Goal: Information Seeking & Learning: Learn about a topic

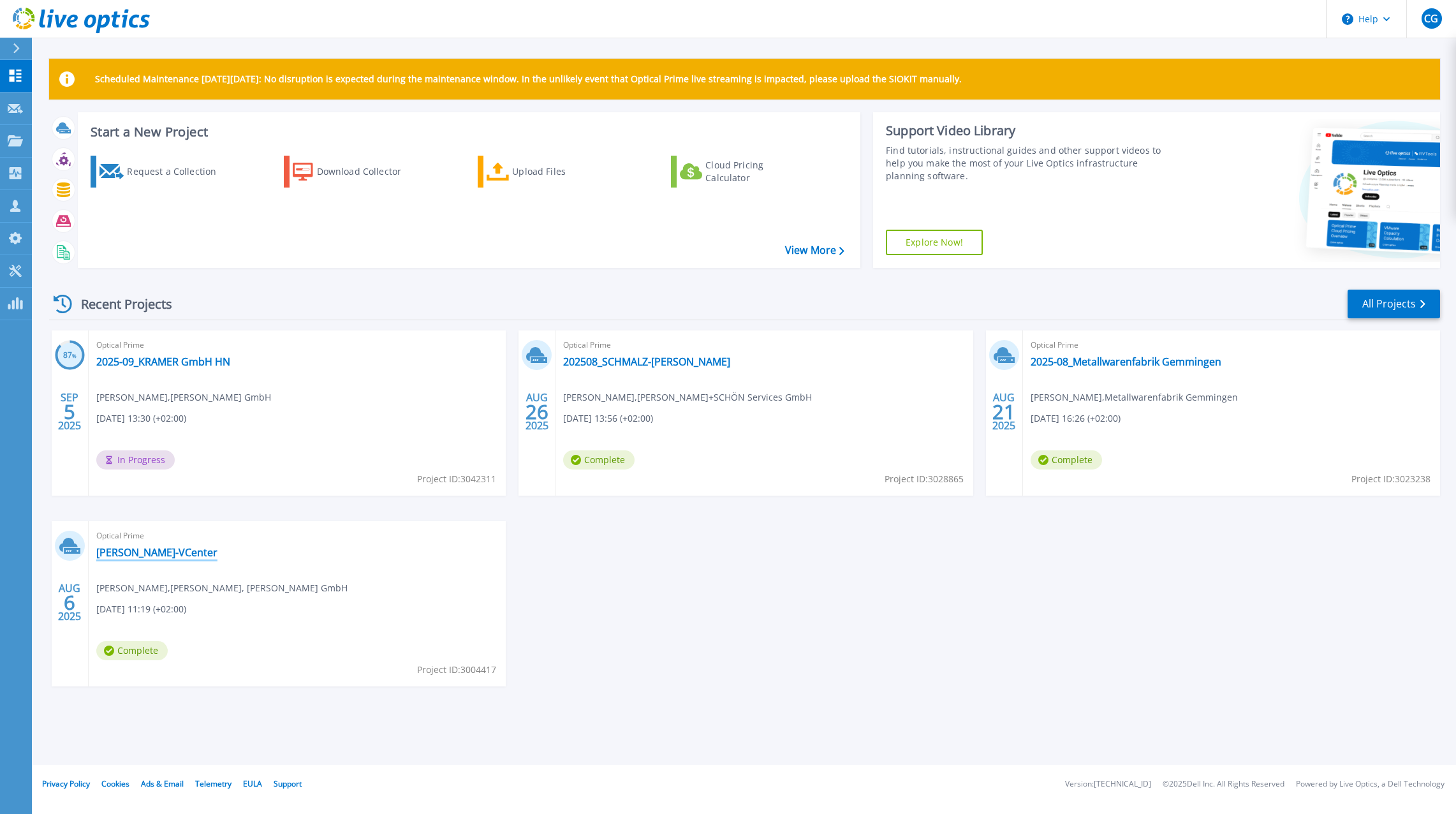
click at [148, 551] on link "[PERSON_NAME]-VCenter" at bounding box center [157, 553] width 122 height 13
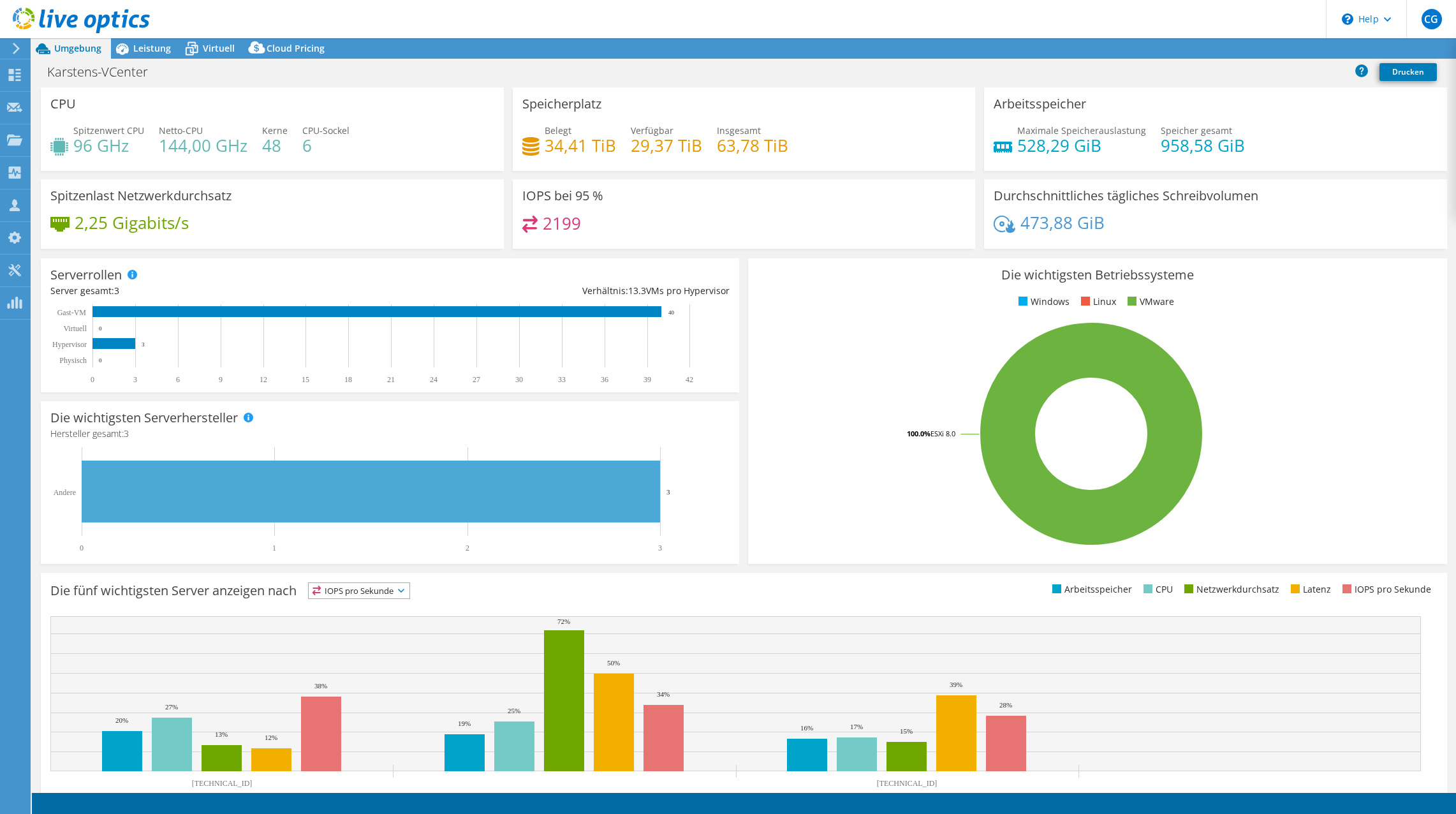
select select "USD"
click at [843, 444] on rect at bounding box center [1090, 433] width 668 height 223
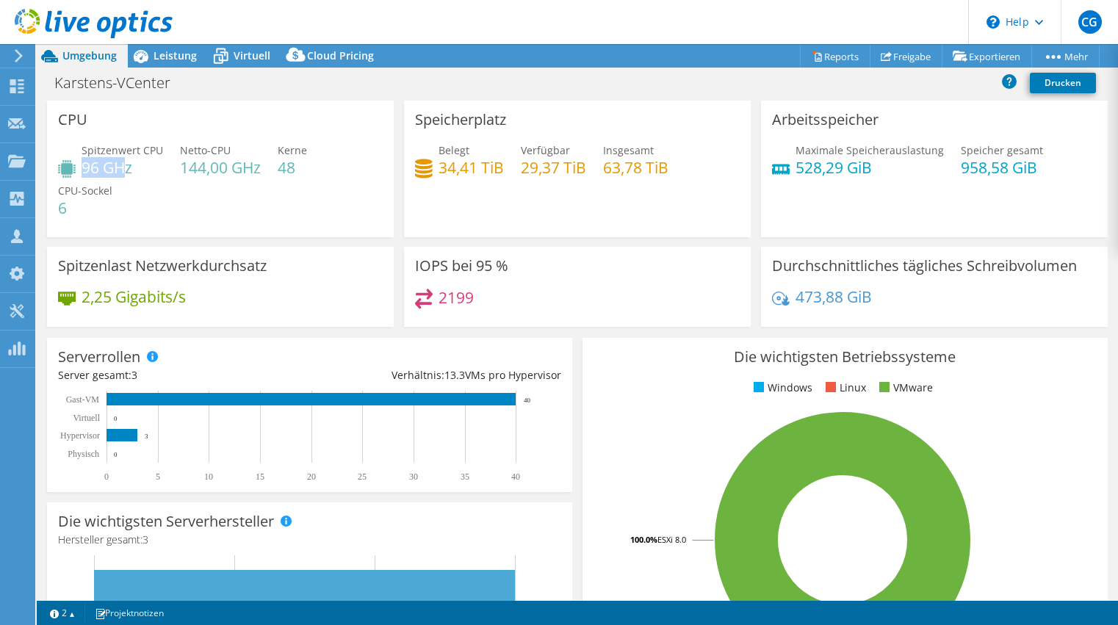
drag, startPoint x: 82, startPoint y: 169, endPoint x: 125, endPoint y: 169, distance: 42.6
click at [125, 169] on h4 "96 GHz" at bounding box center [123, 167] width 82 height 16
drag, startPoint x: 125, startPoint y: 169, endPoint x: 181, endPoint y: 168, distance: 55.8
click at [181, 168] on h4 "144,00 GHz" at bounding box center [220, 167] width 81 height 16
drag, startPoint x: 178, startPoint y: 168, endPoint x: 194, endPoint y: 169, distance: 15.4
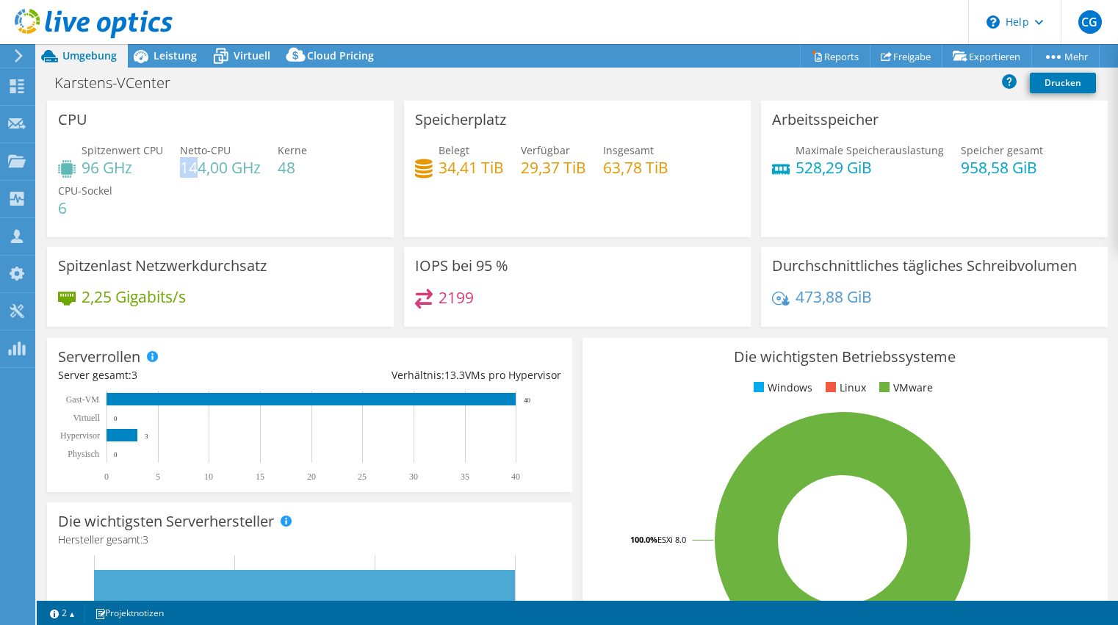
click at [194, 169] on h4 "144,00 GHz" at bounding box center [220, 167] width 81 height 16
drag, startPoint x: 194, startPoint y: 169, endPoint x: 153, endPoint y: 50, distance: 125.6
click at [153, 50] on span "Leistung" at bounding box center [174, 55] width 43 height 14
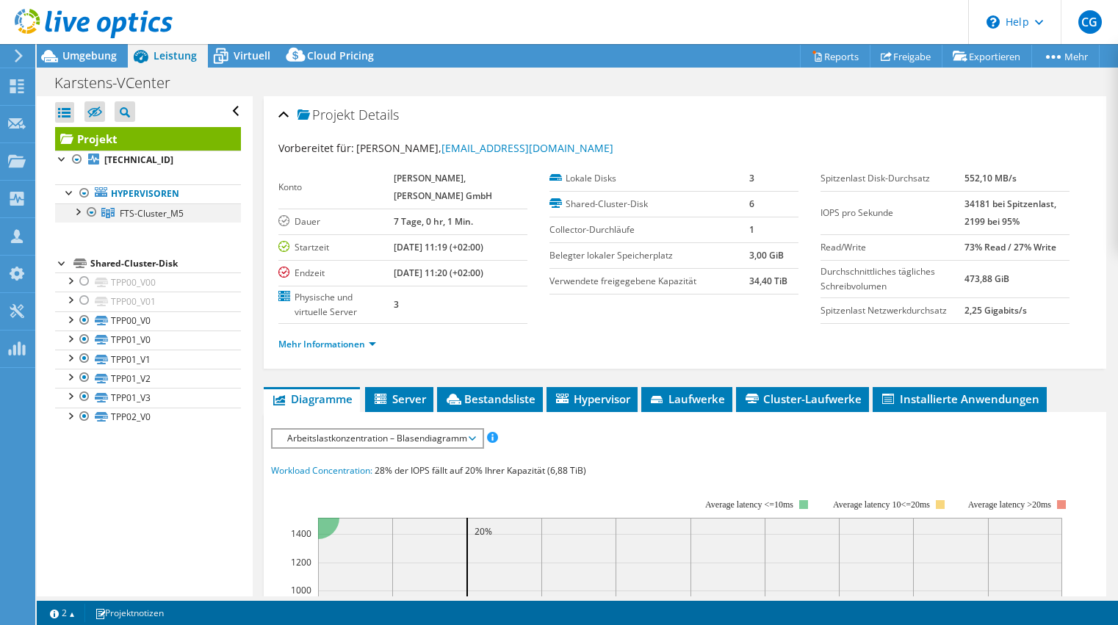
click at [78, 216] on div at bounding box center [77, 210] width 15 height 15
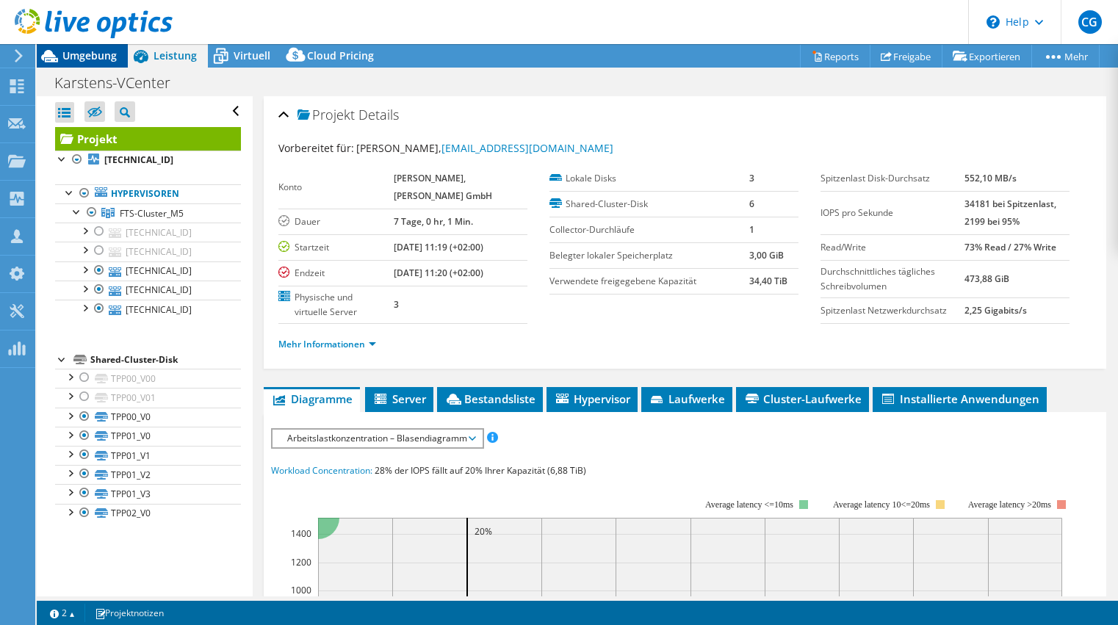
click at [94, 54] on span "Umgebung" at bounding box center [89, 55] width 54 height 14
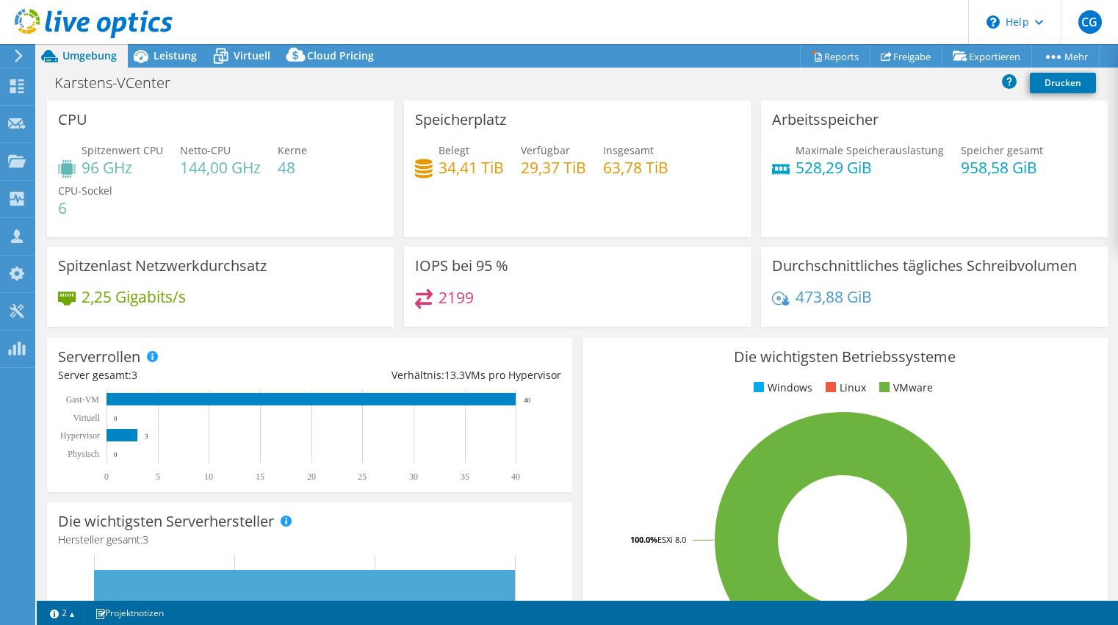
drag, startPoint x: 79, startPoint y: 176, endPoint x: 146, endPoint y: 178, distance: 67.6
click at [135, 176] on div "Spitzenwert CPU 96 GHz Netto-CPU 144,00 GHz Kerne 48 CPU-Sockel 6" at bounding box center [220, 186] width 325 height 88
drag, startPoint x: 178, startPoint y: 170, endPoint x: 232, endPoint y: 169, distance: 53.6
click at [232, 169] on h4 "144,00 GHz" at bounding box center [220, 167] width 81 height 16
drag, startPoint x: 79, startPoint y: 169, endPoint x: 156, endPoint y: 173, distance: 76.5
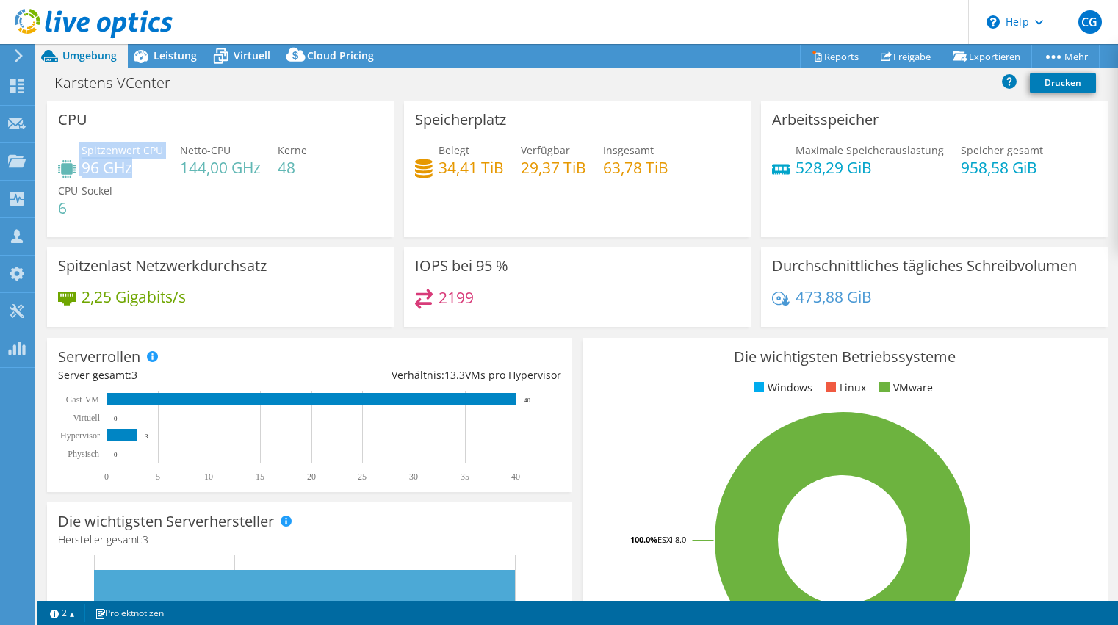
click at [156, 173] on div "Spitzenwert CPU 96 GHz" at bounding box center [110, 158] width 105 height 33
drag, startPoint x: 156, startPoint y: 173, endPoint x: 150, endPoint y: 204, distance: 31.4
click at [150, 204] on div "Spitzenwert CPU 96 GHz Netto-CPU 144,00 GHz Kerne 48 CPU-Sockel 6" at bounding box center [220, 186] width 325 height 88
drag, startPoint x: 178, startPoint y: 170, endPoint x: 220, endPoint y: 171, distance: 42.6
click at [220, 171] on h4 "144,00 GHz" at bounding box center [220, 167] width 81 height 16
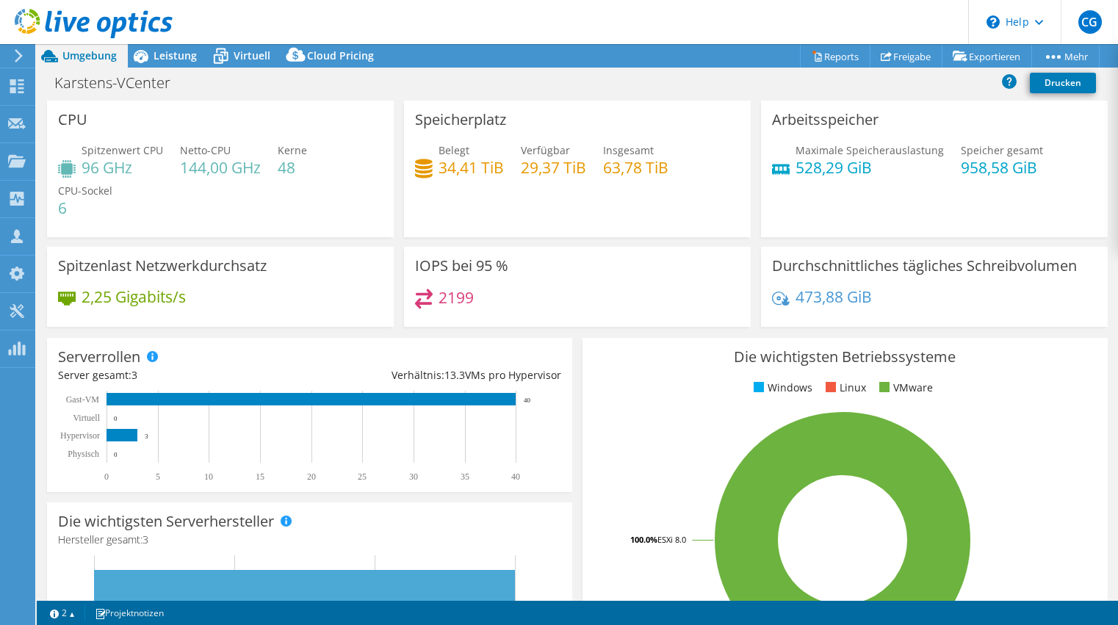
drag, startPoint x: 220, startPoint y: 171, endPoint x: 322, endPoint y: 209, distance: 108.0
click at [322, 209] on div "Spitzenwert CPU 96 GHz Netto-CPU 144,00 GHz Kerne 48 CPU-Sockel 6" at bounding box center [220, 186] width 325 height 88
drag, startPoint x: 437, startPoint y: 170, endPoint x: 472, endPoint y: 171, distance: 35.3
click at [472, 171] on h4 "34,41 TiB" at bounding box center [470, 167] width 65 height 16
drag, startPoint x: 472, startPoint y: 171, endPoint x: 464, endPoint y: 172, distance: 8.1
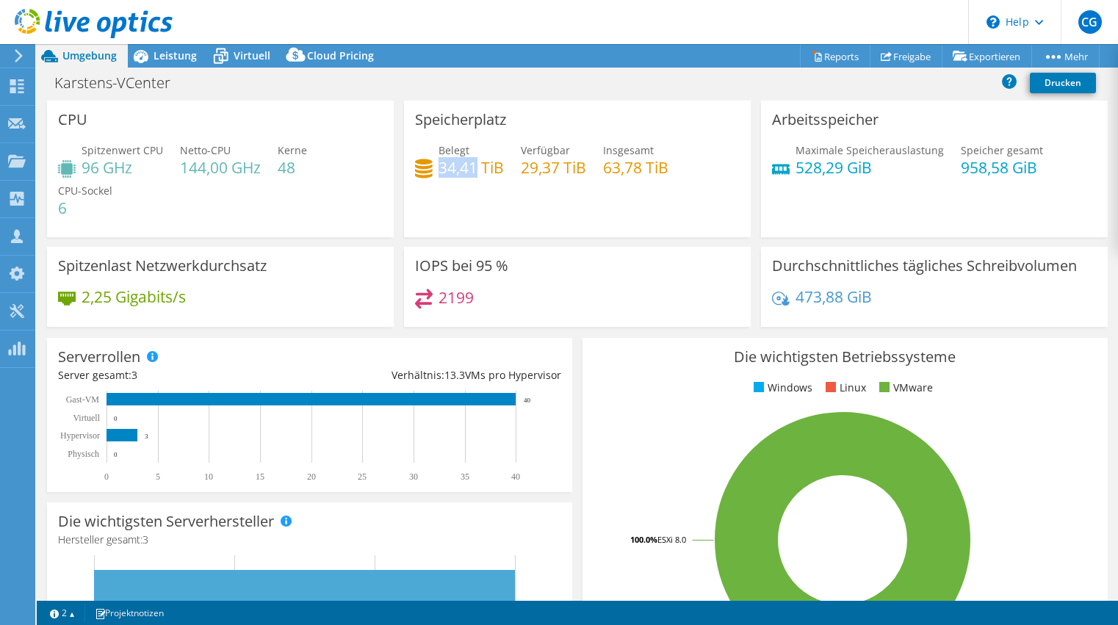
click at [464, 172] on h4 "34,41 TiB" at bounding box center [470, 167] width 65 height 16
click at [463, 175] on h4 "34,41 TiB" at bounding box center [470, 167] width 65 height 16
drag, startPoint x: 535, startPoint y: 172, endPoint x: 559, endPoint y: 172, distance: 23.5
click at [559, 172] on div "Belegt 34,41 TiB Verfügbar 29,37 TiB Insgesamt 63,78 TiB" at bounding box center [577, 166] width 325 height 48
drag, startPoint x: 559, startPoint y: 172, endPoint x: 546, endPoint y: 173, distance: 12.6
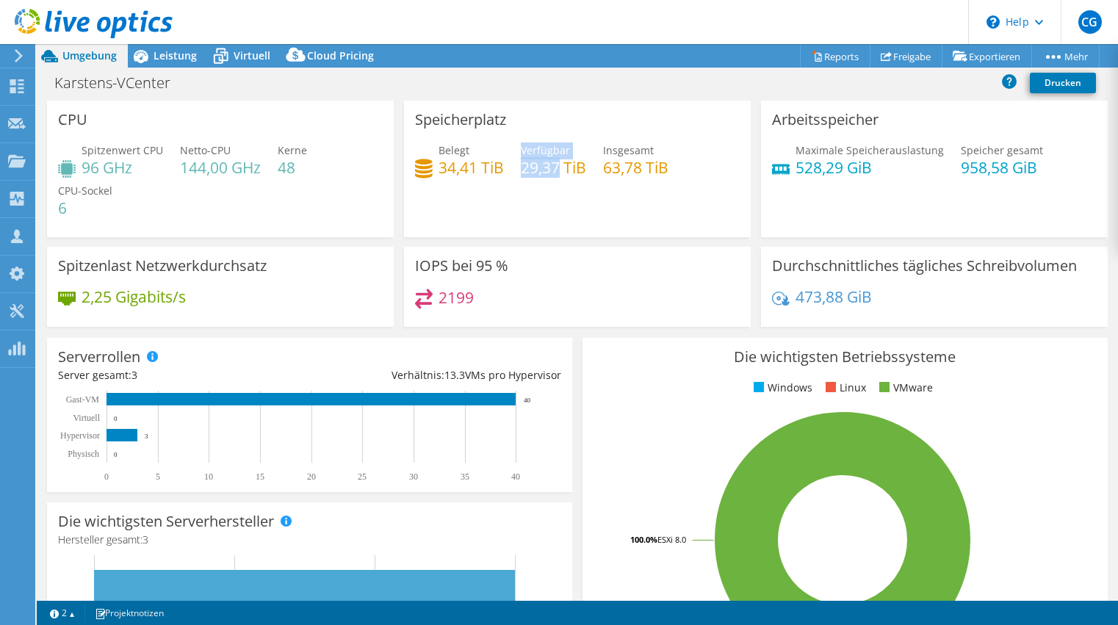
click at [546, 173] on h4 "29,37 TiB" at bounding box center [553, 167] width 65 height 16
drag, startPoint x: 520, startPoint y: 168, endPoint x: 557, endPoint y: 169, distance: 36.7
click at [557, 169] on h4 "29,37 TiB" at bounding box center [553, 167] width 65 height 16
drag, startPoint x: 557, startPoint y: 169, endPoint x: 554, endPoint y: 180, distance: 11.2
click at [554, 180] on div "Belegt 34,41 TiB Verfügbar 29,37 TiB Insgesamt 63,78 TiB" at bounding box center [577, 166] width 325 height 48
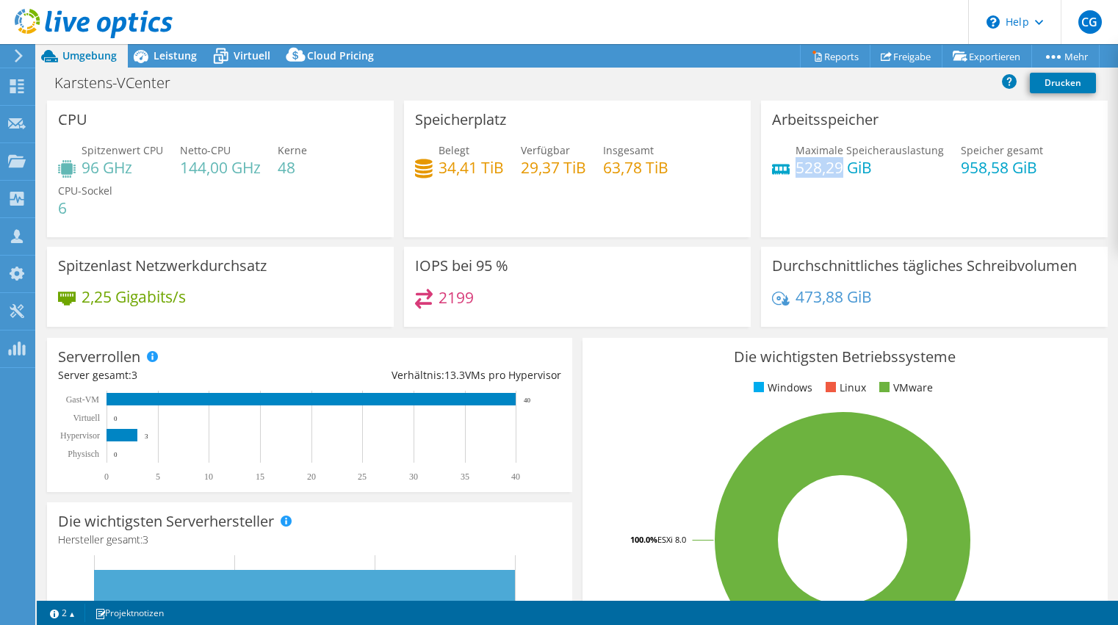
drag, startPoint x: 792, startPoint y: 173, endPoint x: 838, endPoint y: 175, distance: 46.3
click at [838, 175] on h4 "528,29 GiB" at bounding box center [869, 167] width 148 height 16
drag, startPoint x: 838, startPoint y: 175, endPoint x: 988, endPoint y: 170, distance: 149.9
click at [988, 170] on div "Maximale Speicherauslastung 528,29 GiB Speicher gesamt 958,58 GiB" at bounding box center [934, 166] width 325 height 48
drag, startPoint x: 988, startPoint y: 170, endPoint x: 988, endPoint y: 200, distance: 30.1
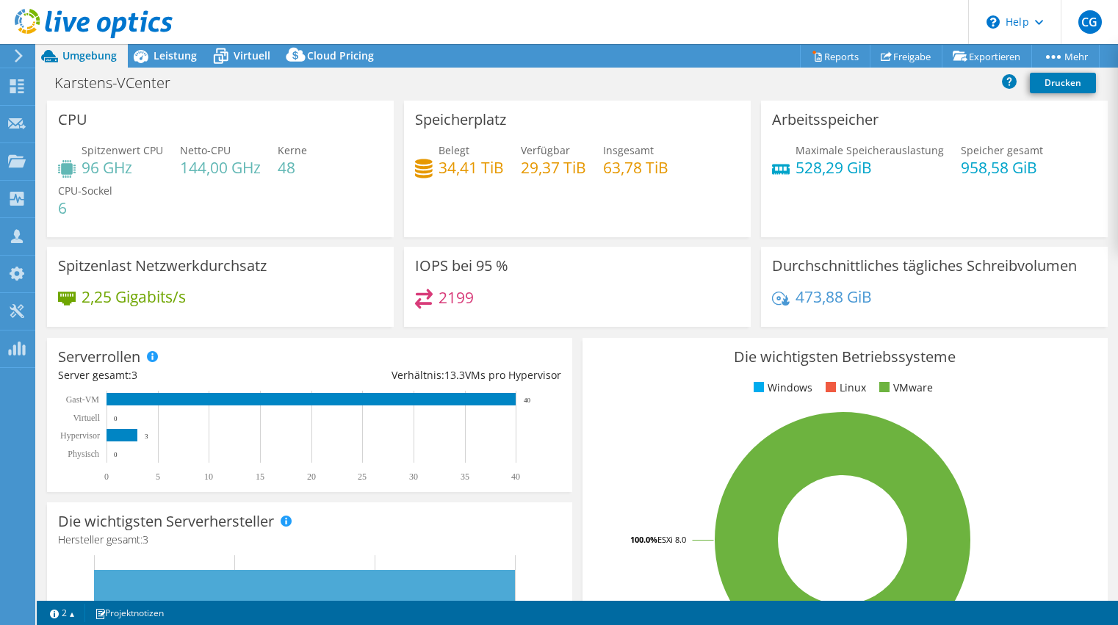
click at [994, 198] on div "Arbeitsspeicher Maximale Speicherauslastung 528,29 GiB Speicher gesamt 958,58 G…" at bounding box center [934, 169] width 347 height 137
drag, startPoint x: 793, startPoint y: 304, endPoint x: 836, endPoint y: 305, distance: 43.3
click at [836, 305] on h4 "473,88 GiB" at bounding box center [833, 297] width 76 height 16
drag, startPoint x: 836, startPoint y: 305, endPoint x: 805, endPoint y: 303, distance: 31.7
click at [810, 304] on h4 "473,88 GiB" at bounding box center [833, 297] width 76 height 16
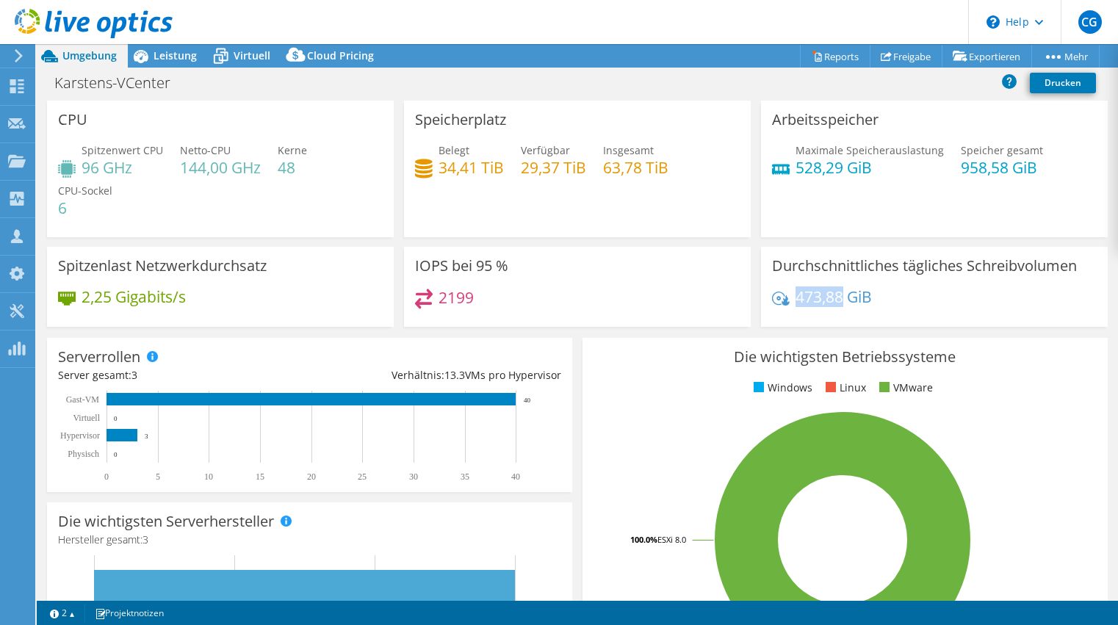
drag, startPoint x: 789, startPoint y: 300, endPoint x: 834, endPoint y: 296, distance: 44.9
click at [834, 296] on div "473,88 GiB" at bounding box center [822, 297] width 100 height 16
drag, startPoint x: 834, startPoint y: 296, endPoint x: 799, endPoint y: 256, distance: 53.1
click at [799, 258] on h3 "Durchschnittliches tägliches Schreibvolumen" at bounding box center [924, 266] width 305 height 16
drag, startPoint x: 767, startPoint y: 267, endPoint x: 1074, endPoint y: 263, distance: 307.0
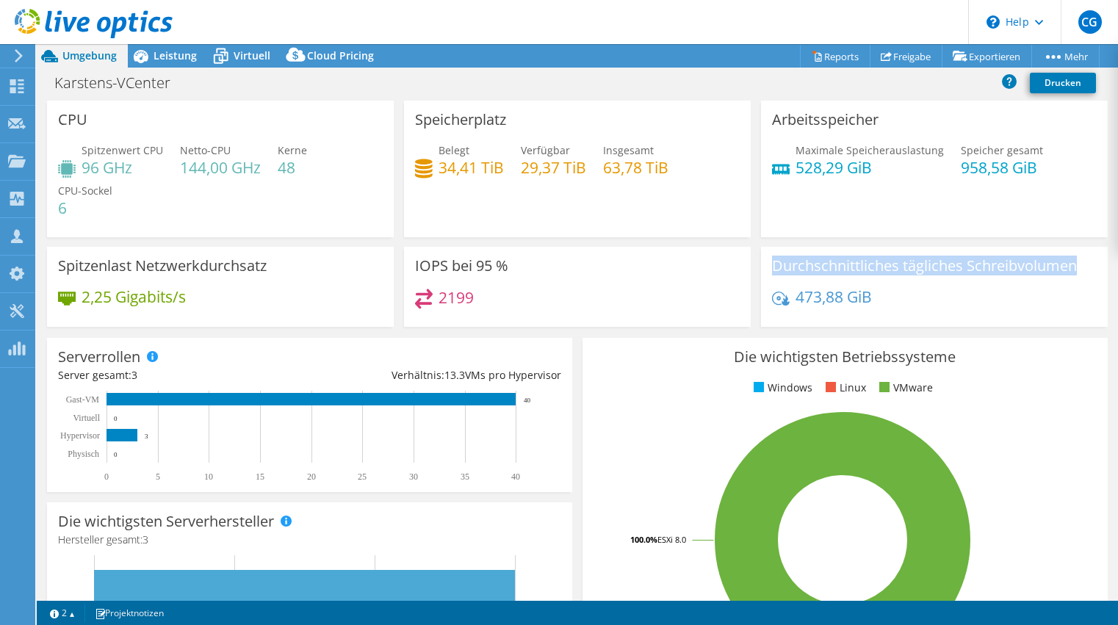
click at [1074, 263] on div "Durchschnittliches tägliches Schreibvolumen 473,88 GiB" at bounding box center [934, 287] width 347 height 80
click at [886, 300] on div "473,88 GiB" at bounding box center [934, 304] width 325 height 31
drag, startPoint x: 875, startPoint y: 298, endPoint x: 795, endPoint y: 298, distance: 80.0
click at [795, 298] on div "473,88 GiB" at bounding box center [934, 304] width 325 height 31
click at [540, 265] on div "IOPS bei 95 % 2199" at bounding box center [577, 287] width 347 height 80
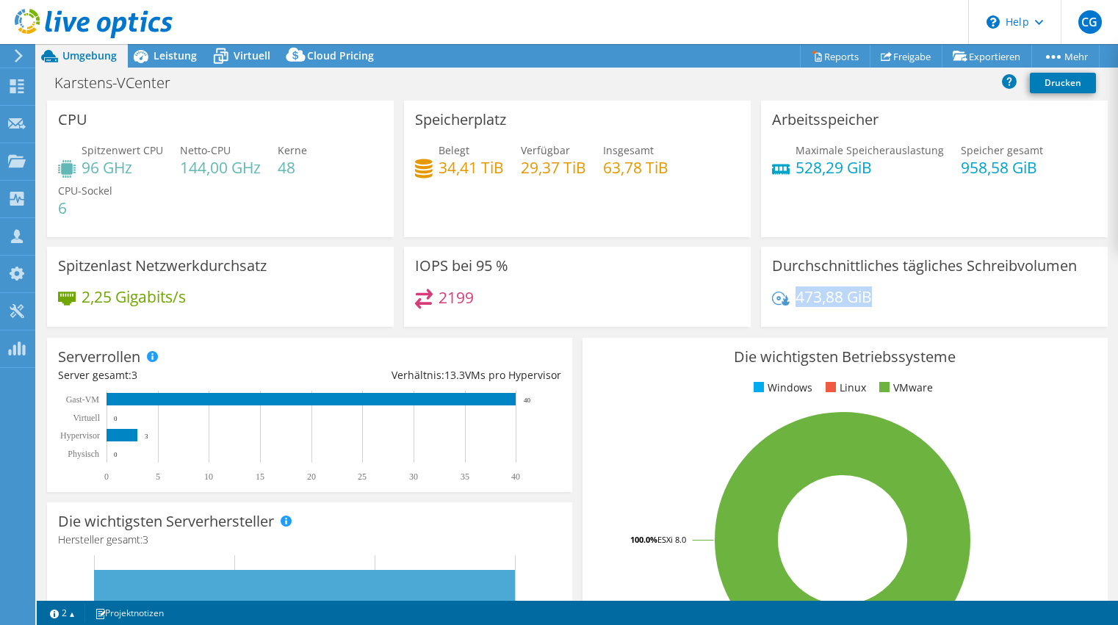
drag, startPoint x: 792, startPoint y: 292, endPoint x: 869, endPoint y: 292, distance: 77.8
click at [869, 292] on div "473,88 GiB" at bounding box center [934, 304] width 325 height 31
click at [867, 295] on h4 "473,88 GiB" at bounding box center [833, 297] width 76 height 16
drag, startPoint x: 867, startPoint y: 295, endPoint x: 789, endPoint y: 300, distance: 78.0
click at [789, 300] on div "473,88 GiB" at bounding box center [822, 297] width 100 height 16
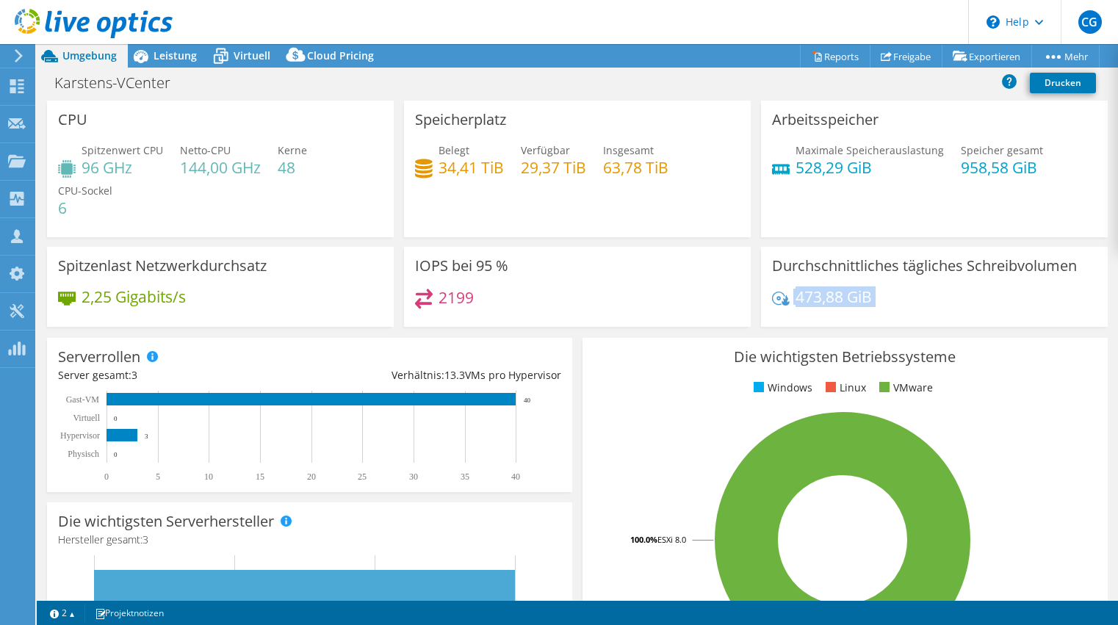
click at [795, 302] on h4 "473,88 GiB" at bounding box center [833, 297] width 76 height 16
drag, startPoint x: 793, startPoint y: 300, endPoint x: 866, endPoint y: 295, distance: 72.8
click at [866, 295] on h4 "473,88 GiB" at bounding box center [833, 297] width 76 height 16
click at [651, 300] on div "2199" at bounding box center [577, 305] width 325 height 32
drag, startPoint x: 82, startPoint y: 297, endPoint x: 109, endPoint y: 298, distance: 26.4
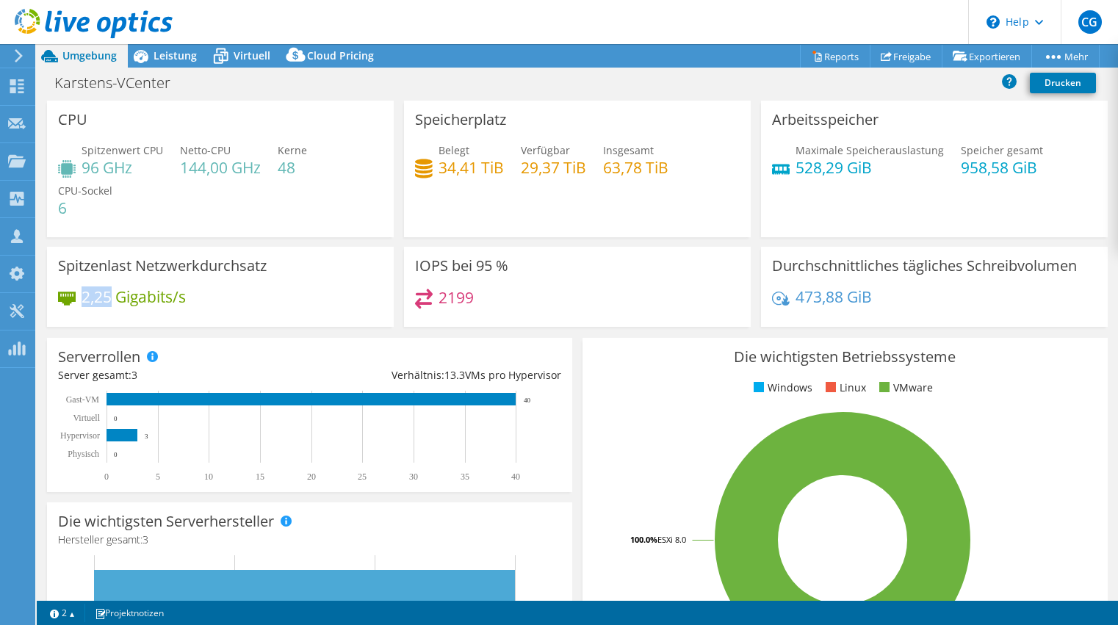
click at [109, 298] on h4 "2,25 Gigabits/s" at bounding box center [134, 297] width 104 height 16
drag, startPoint x: 438, startPoint y: 297, endPoint x: 480, endPoint y: 300, distance: 42.7
click at [480, 300] on div "2199" at bounding box center [577, 305] width 325 height 32
drag, startPoint x: 480, startPoint y: 300, endPoint x: 491, endPoint y: 305, distance: 11.8
click at [492, 305] on div "2199" at bounding box center [577, 305] width 325 height 32
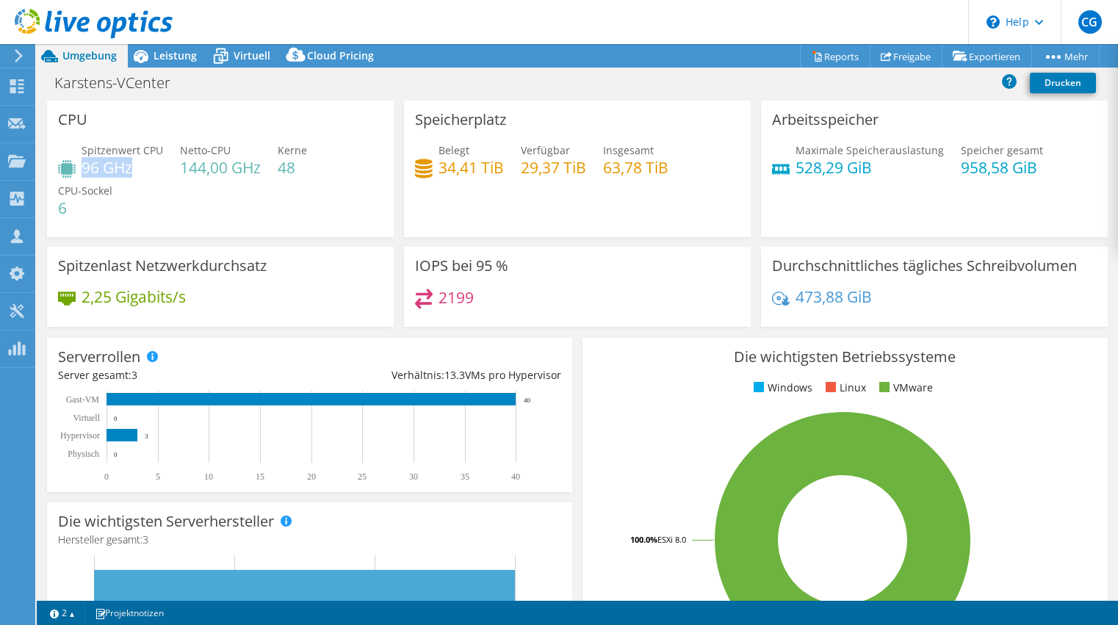
drag, startPoint x: 84, startPoint y: 163, endPoint x: 132, endPoint y: 165, distance: 48.5
click at [132, 165] on h4 "96 GHz" at bounding box center [123, 167] width 82 height 16
click at [187, 57] on span "Leistung" at bounding box center [174, 55] width 43 height 14
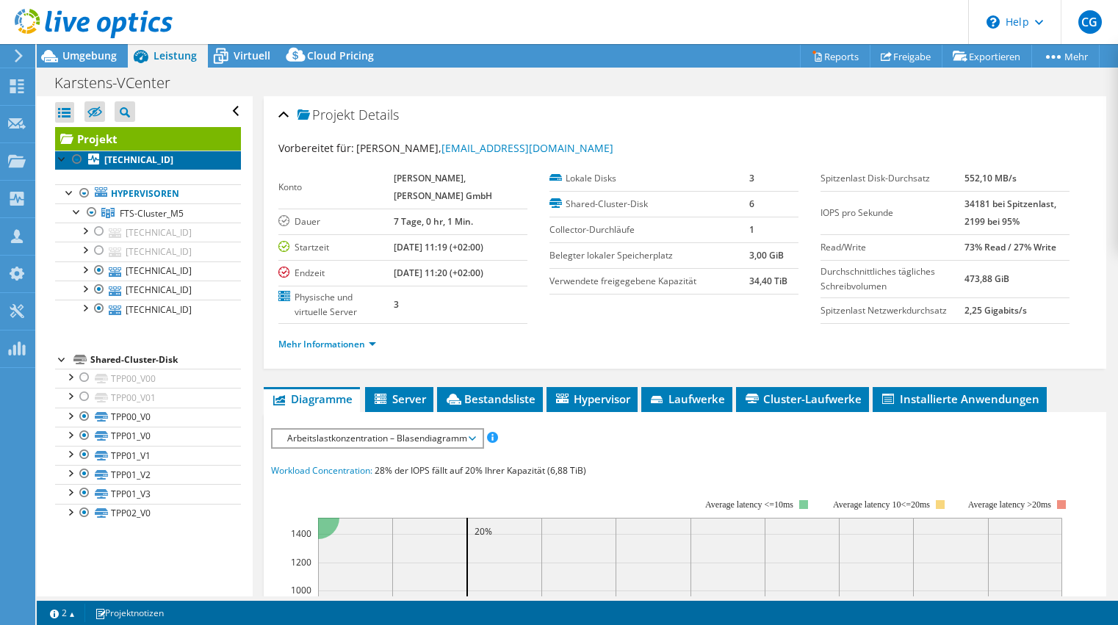
click at [134, 163] on b "192.168.63.132" at bounding box center [138, 159] width 69 height 12
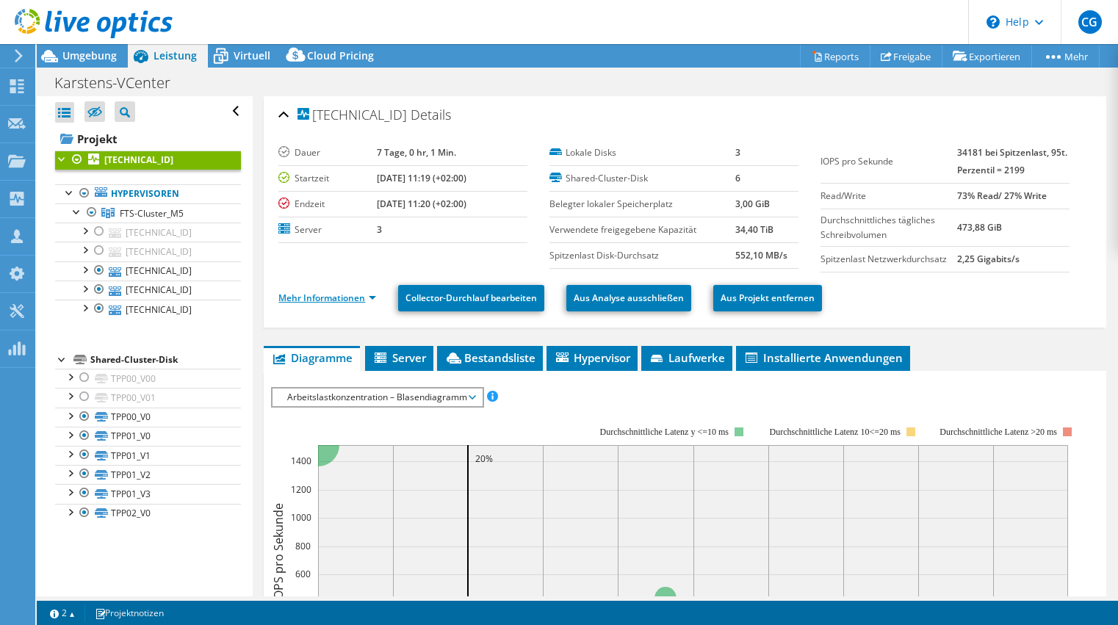
click at [329, 295] on link "Mehr Informationen" at bounding box center [327, 298] width 98 height 12
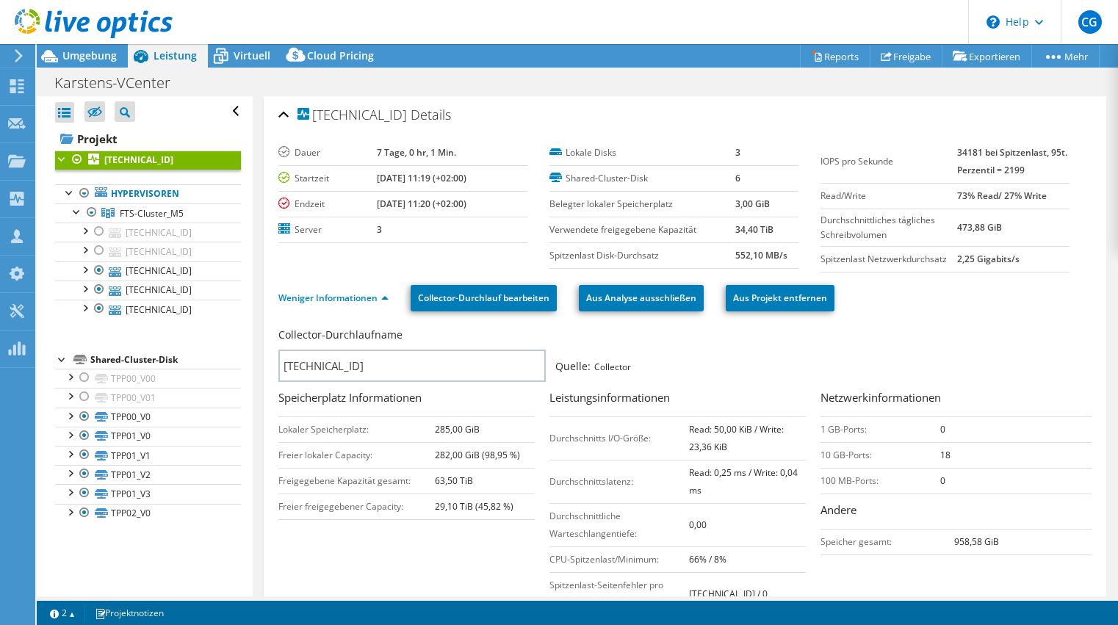
drag, startPoint x: 360, startPoint y: 149, endPoint x: 440, endPoint y: 153, distance: 80.1
click at [440, 153] on tr "Dauer 7 Tage, 0 hr, 1 Min." at bounding box center [402, 153] width 249 height 26
click at [364, 181] on tr "Startzeit 08.06.2025, 11:19 (+02:00)" at bounding box center [402, 178] width 249 height 26
drag, startPoint x: 384, startPoint y: 176, endPoint x: 364, endPoint y: 176, distance: 20.6
click at [364, 176] on tr "Startzeit 08.06.2025, 11:19 (+02:00)" at bounding box center [402, 178] width 249 height 26
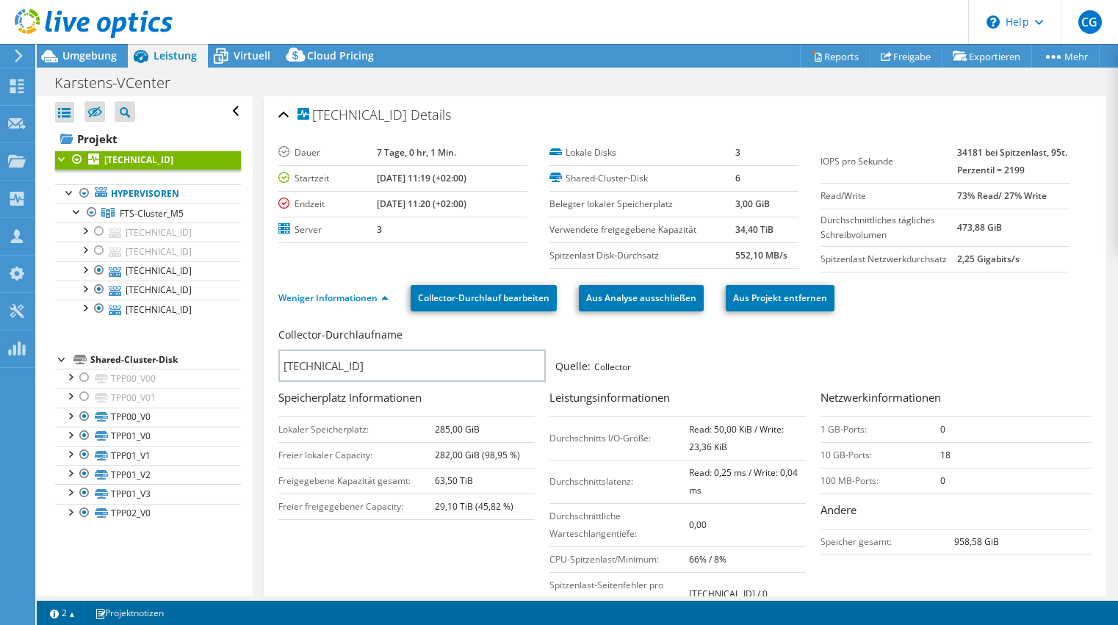
drag, startPoint x: 364, startPoint y: 176, endPoint x: 373, endPoint y: 205, distance: 30.2
click at [377, 203] on b "08.13.2025, 11:20 (+02:00)" at bounding box center [422, 204] width 90 height 12
drag, startPoint x: 386, startPoint y: 204, endPoint x: 354, endPoint y: 205, distance: 31.6
click at [354, 205] on tr "Endzeit 08.13.2025, 11:20 (+02:00)" at bounding box center [402, 204] width 249 height 26
drag, startPoint x: 354, startPoint y: 205, endPoint x: 423, endPoint y: 223, distance: 71.2
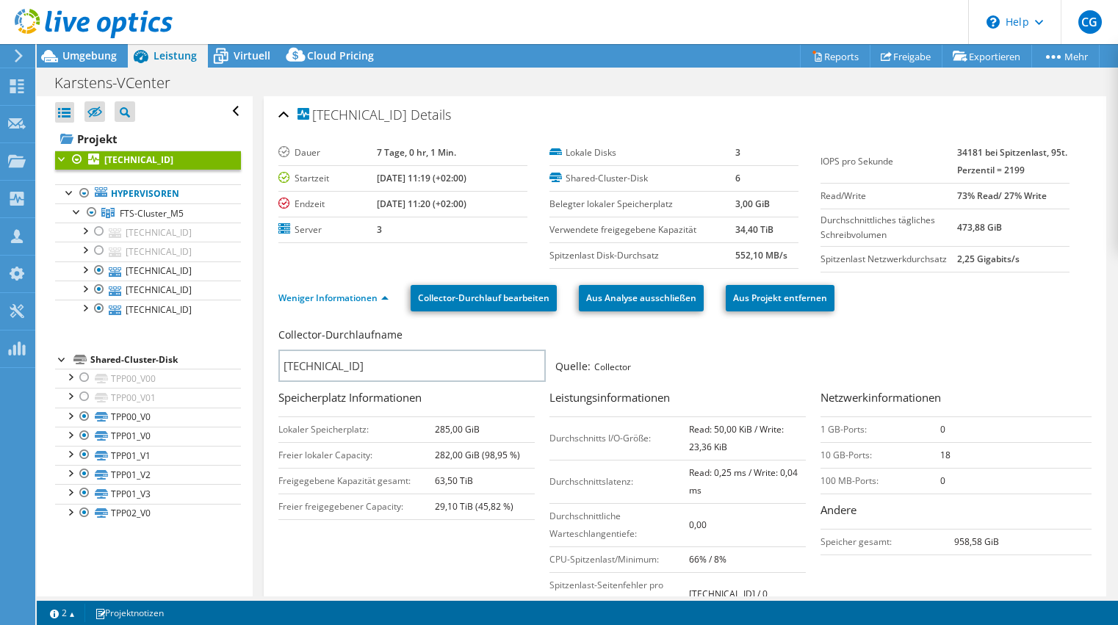
click at [423, 223] on td "3" at bounding box center [452, 230] width 151 height 26
drag, startPoint x: 424, startPoint y: 151, endPoint x: 460, endPoint y: 154, distance: 36.1
click at [454, 154] on td "7 Tage, 0 hr, 1 Min." at bounding box center [452, 153] width 151 height 26
drag, startPoint x: 460, startPoint y: 154, endPoint x: 477, endPoint y: 154, distance: 17.6
click at [477, 154] on td "7 Tage, 0 hr, 1 Min." at bounding box center [452, 153] width 151 height 26
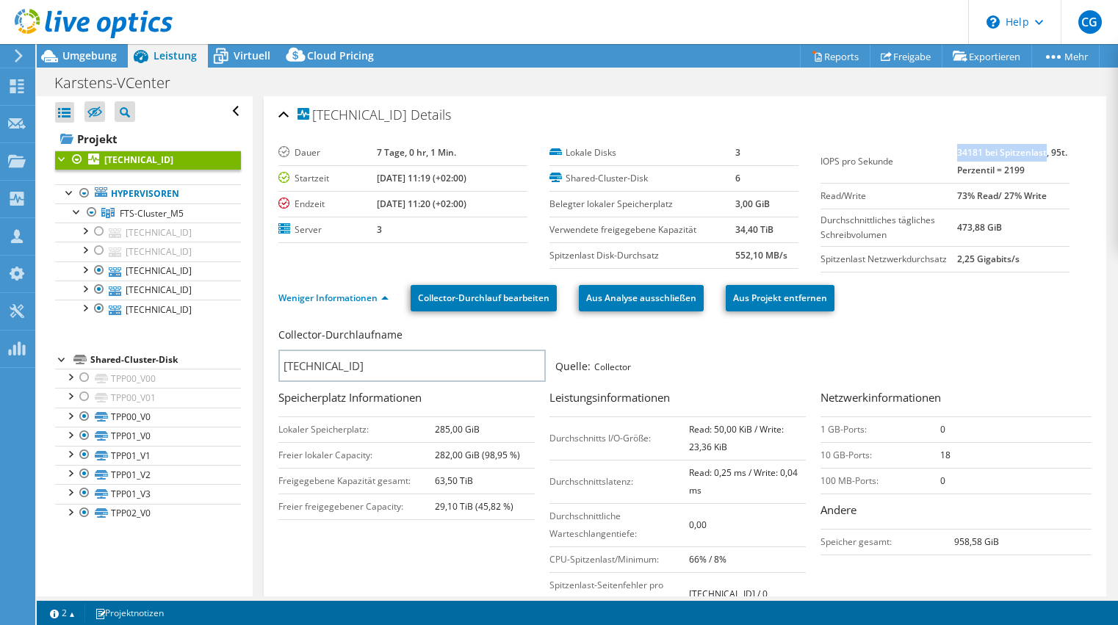
drag, startPoint x: 951, startPoint y: 154, endPoint x: 1039, endPoint y: 156, distance: 88.1
click at [1039, 156] on b "34181 bei Spitzenlast, 95t. Perzentil = 2199" at bounding box center [1012, 161] width 110 height 30
drag, startPoint x: 950, startPoint y: 194, endPoint x: 1048, endPoint y: 193, distance: 98.4
click at [1048, 193] on tr "Read/Write 73% Read/ 27% Write" at bounding box center [944, 196] width 249 height 26
click at [1048, 193] on td "73% Read/ 27% Write" at bounding box center [1013, 196] width 112 height 26
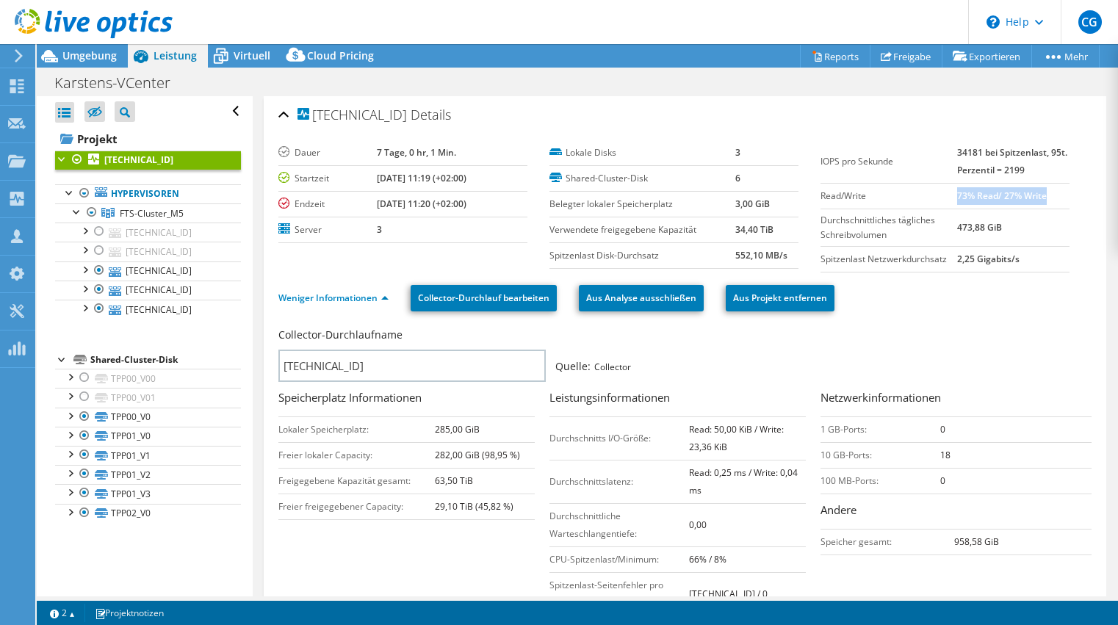
drag, startPoint x: 1048, startPoint y: 193, endPoint x: 952, endPoint y: 192, distance: 95.5
click at [957, 192] on td "73% Read/ 27% Write" at bounding box center [1013, 196] width 112 height 26
drag, startPoint x: 952, startPoint y: 192, endPoint x: 930, endPoint y: 187, distance: 22.6
click at [930, 187] on td "Read/Write" at bounding box center [888, 196] width 137 height 26
click at [200, 198] on link "Hypervisoren" at bounding box center [148, 193] width 186 height 19
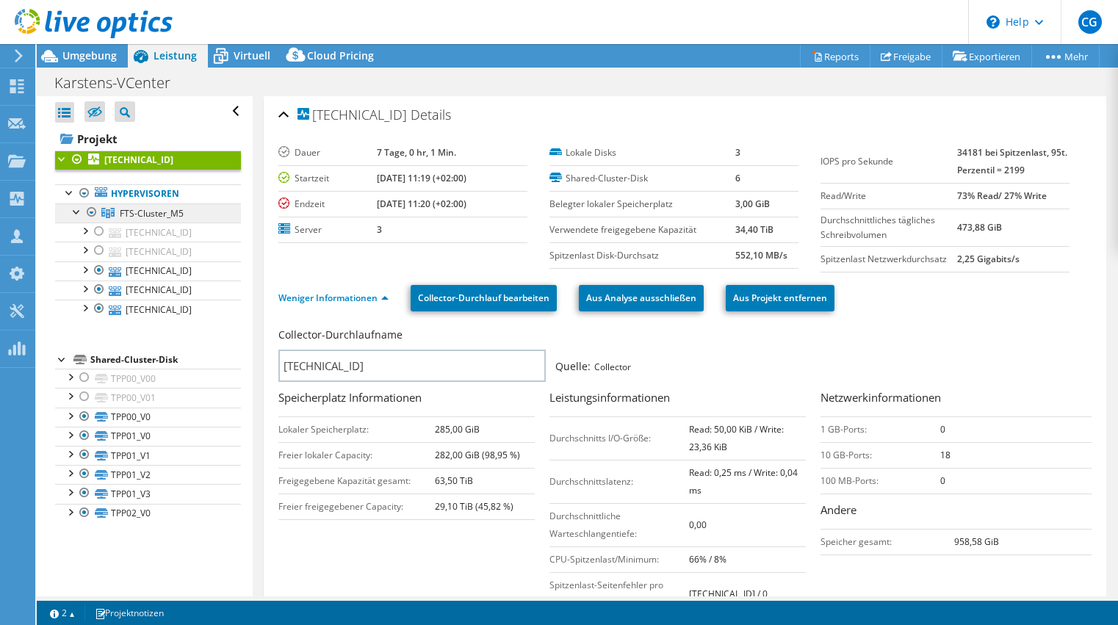
click at [202, 214] on link "FTS-Cluster_M5" at bounding box center [148, 212] width 186 height 19
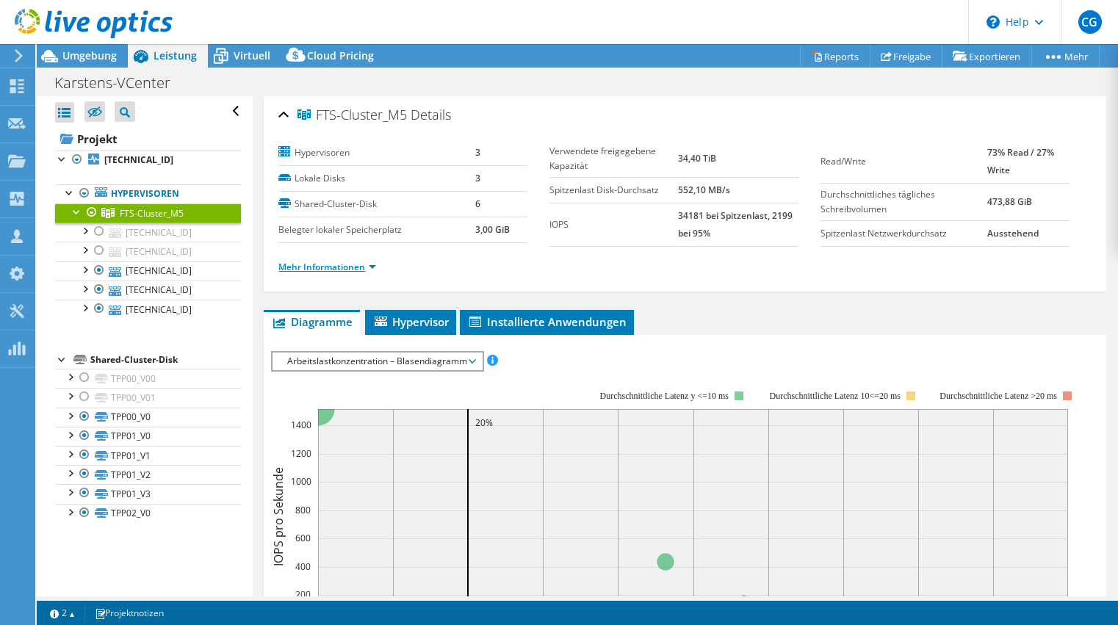
click at [369, 263] on link "Mehr Informationen" at bounding box center [327, 267] width 98 height 12
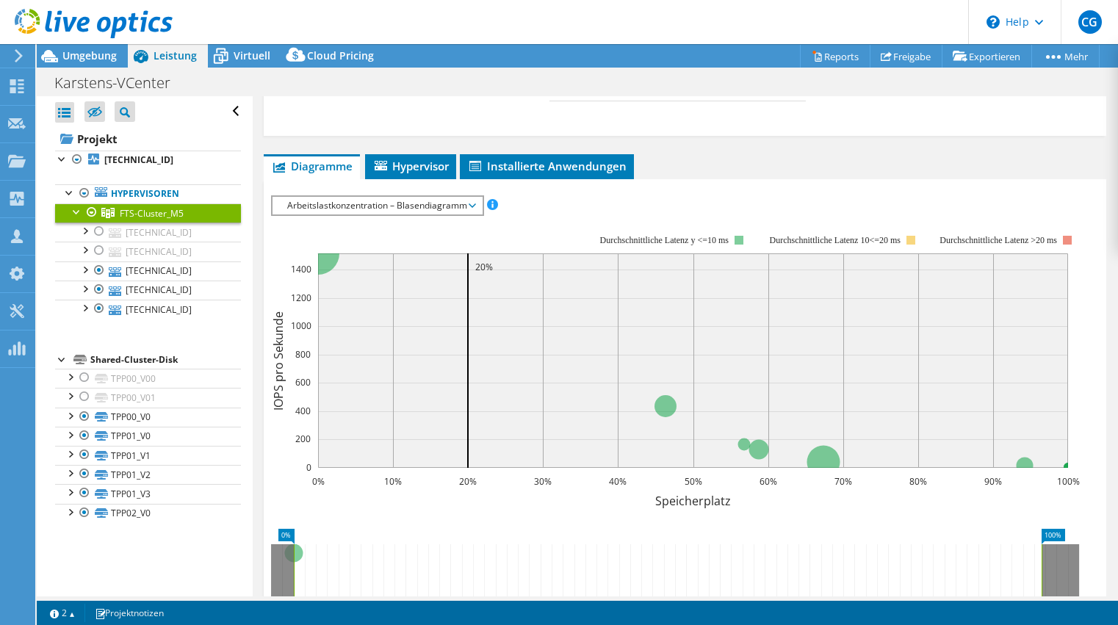
scroll to position [575, 0]
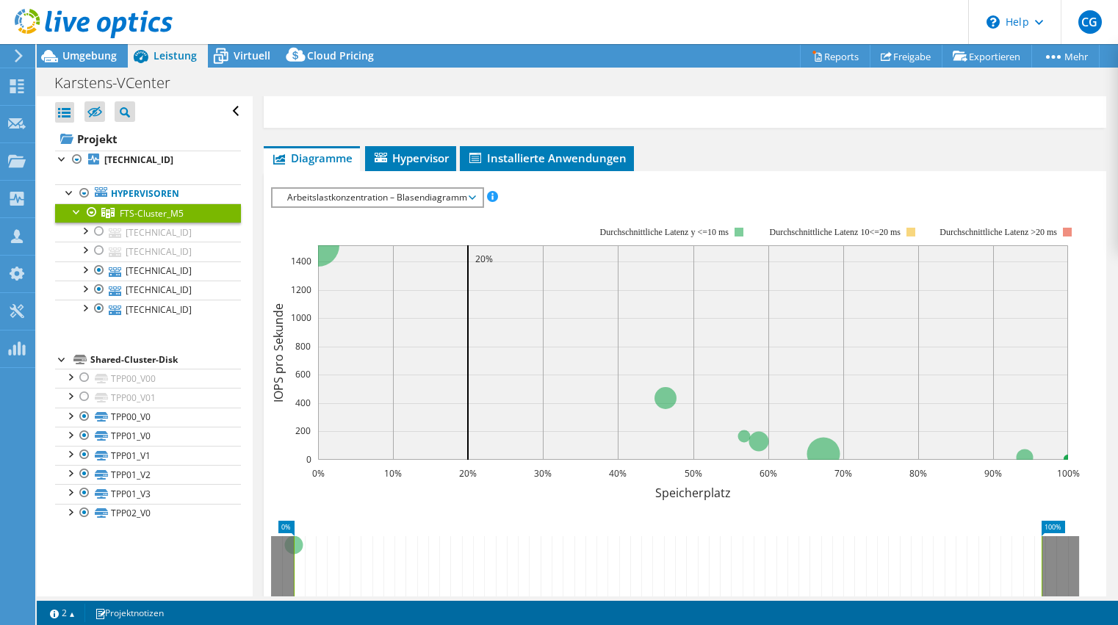
click at [363, 191] on span "Arbeitslastkonzentration – Blasendiagramm" at bounding box center [377, 198] width 195 height 18
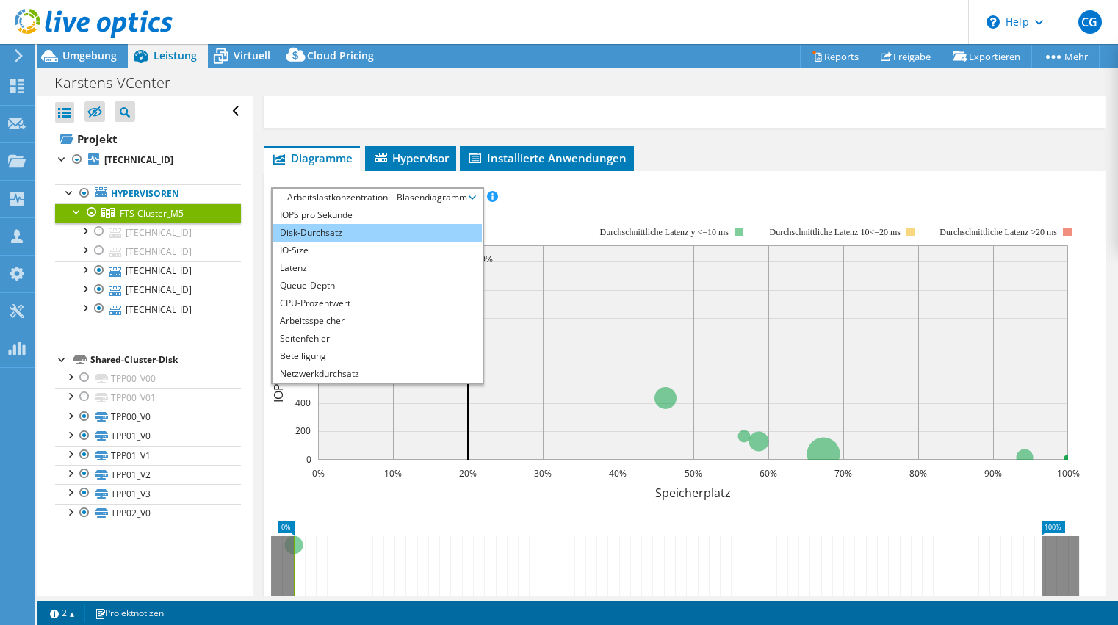
click at [367, 225] on li "Disk-Durchsatz" at bounding box center [376, 233] width 209 height 18
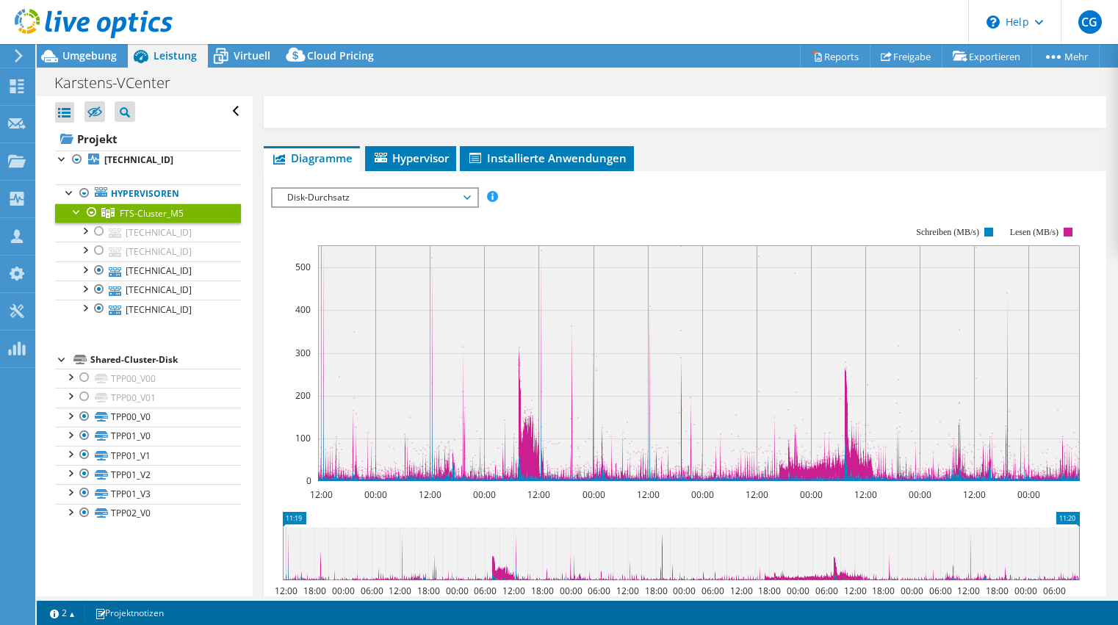
click at [454, 198] on span "Disk-Durchsatz" at bounding box center [374, 198] width 189 height 18
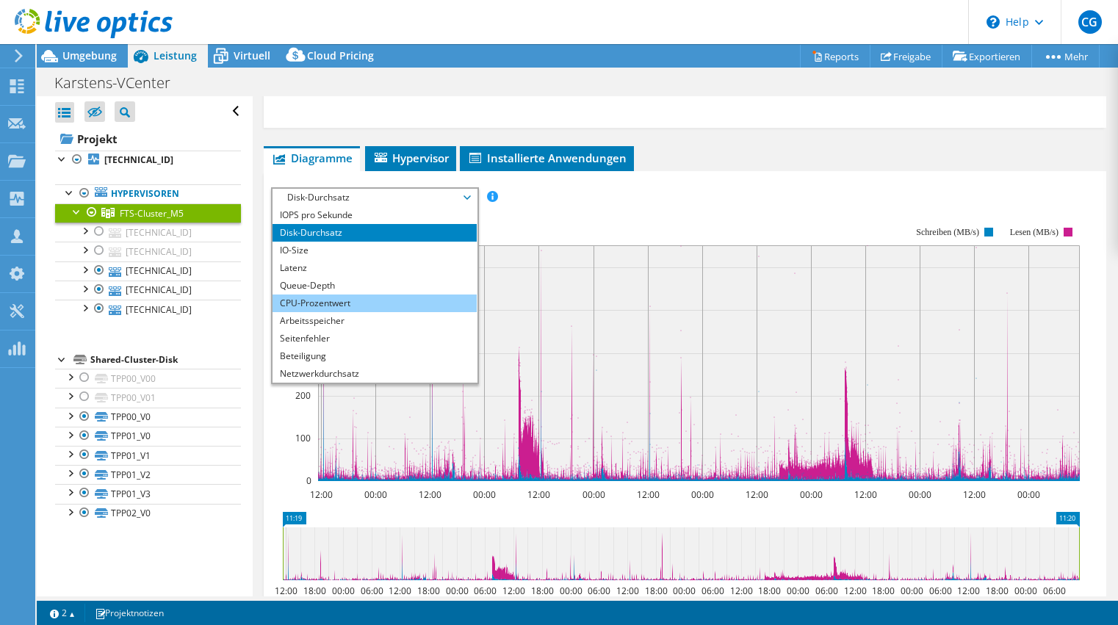
click at [451, 296] on li "CPU-Prozentwert" at bounding box center [373, 303] width 203 height 18
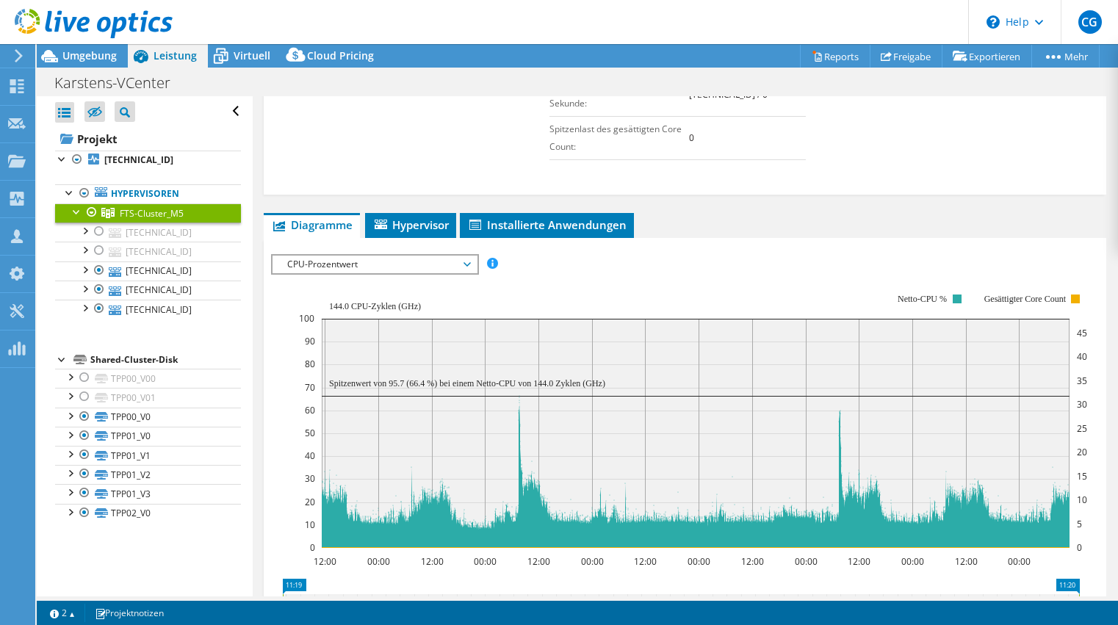
scroll to position [391, 0]
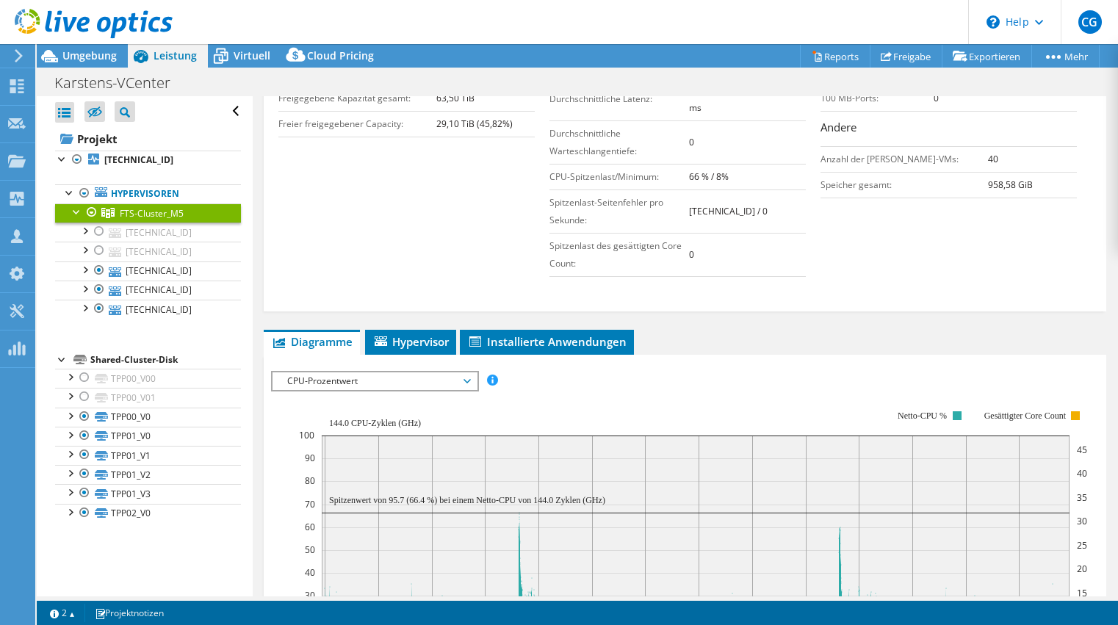
click at [394, 377] on span "CPU-Prozentwert" at bounding box center [374, 381] width 189 height 18
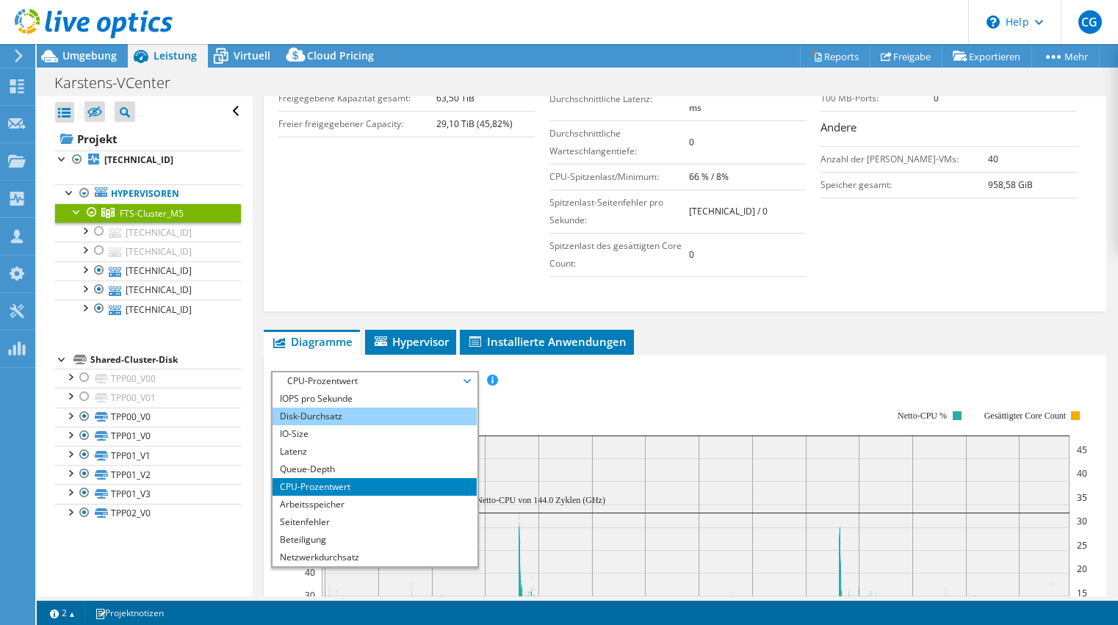
click at [388, 416] on li "Disk-Durchsatz" at bounding box center [373, 417] width 203 height 18
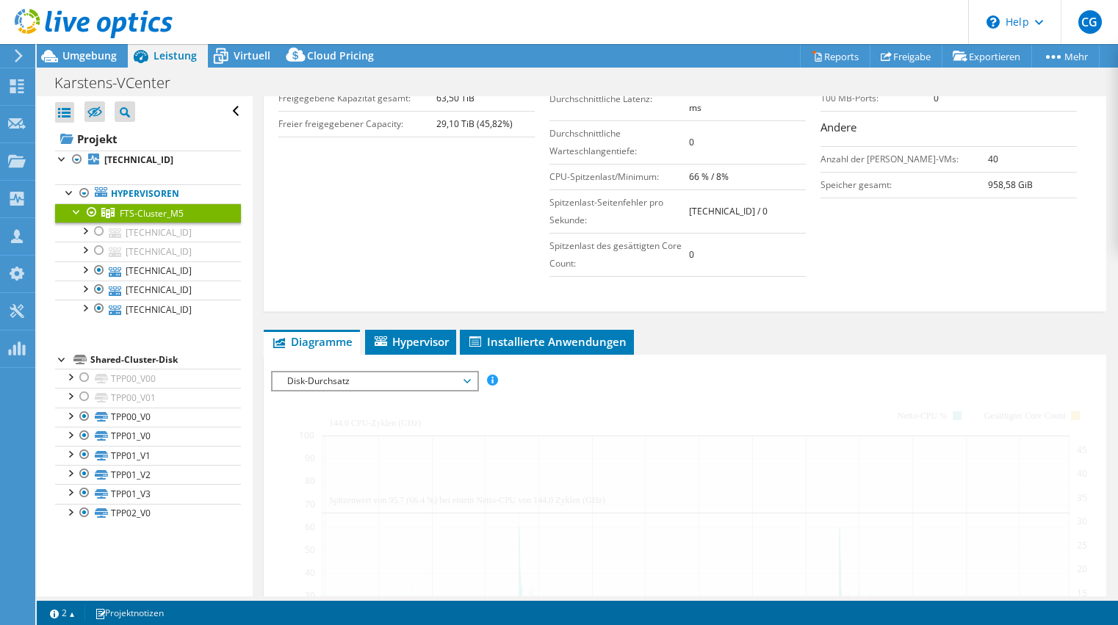
scroll to position [563, 0]
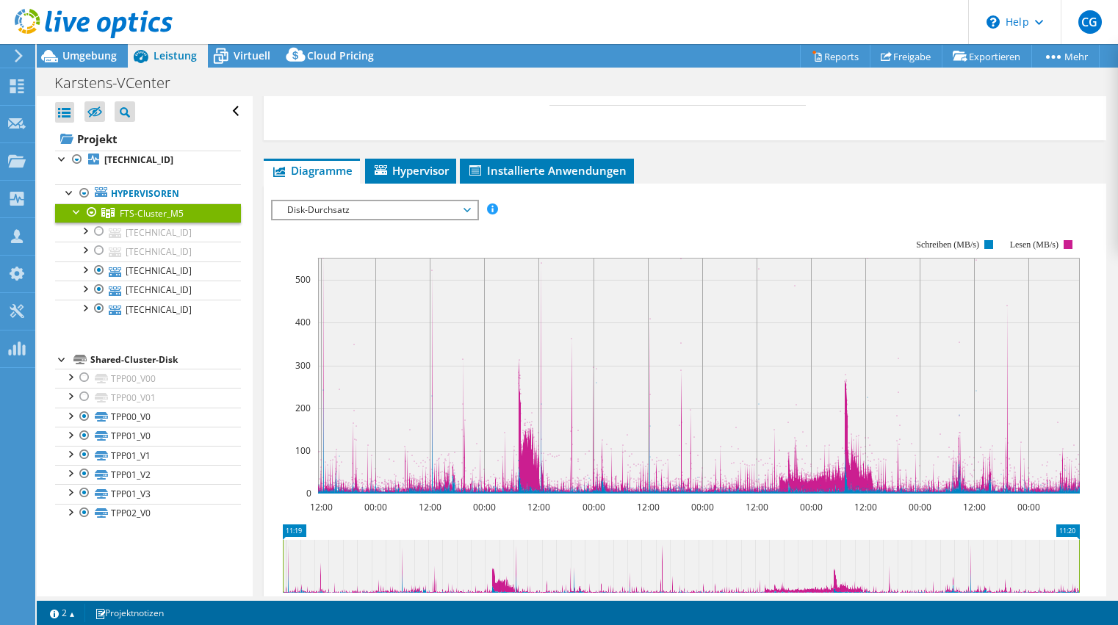
click at [379, 200] on div "Disk-Durchsatz IOPS pro Sekunde Disk-Durchsatz IO-Size Latenz Queue-Depth CPU-P…" at bounding box center [374, 210] width 207 height 21
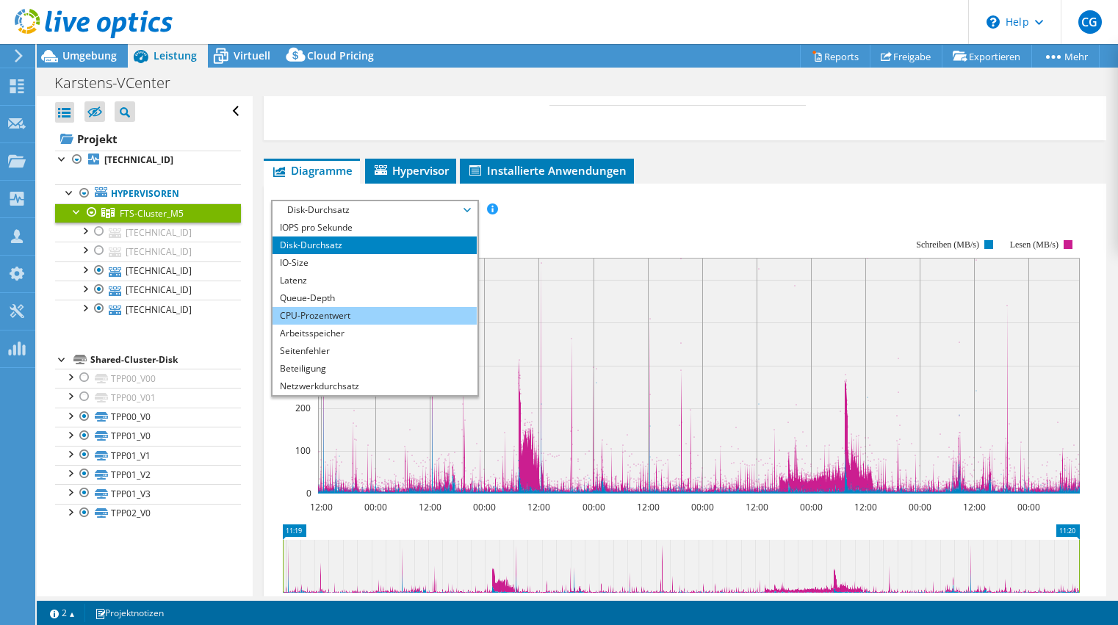
click at [376, 307] on li "CPU-Prozentwert" at bounding box center [373, 316] width 203 height 18
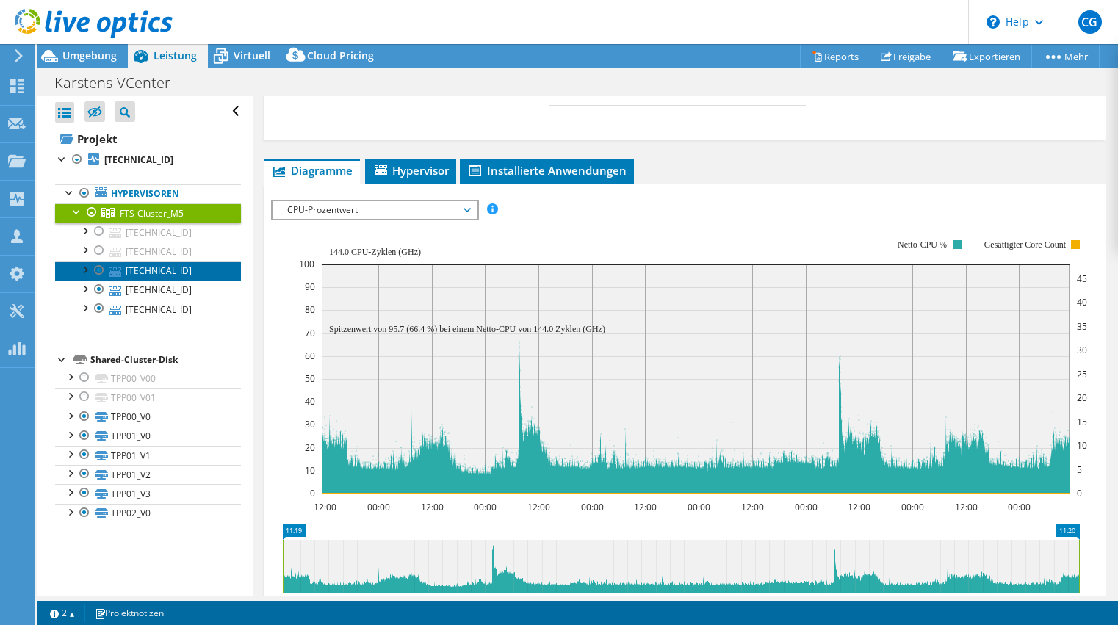
click at [190, 267] on link "192.168.255.132" at bounding box center [148, 270] width 186 height 19
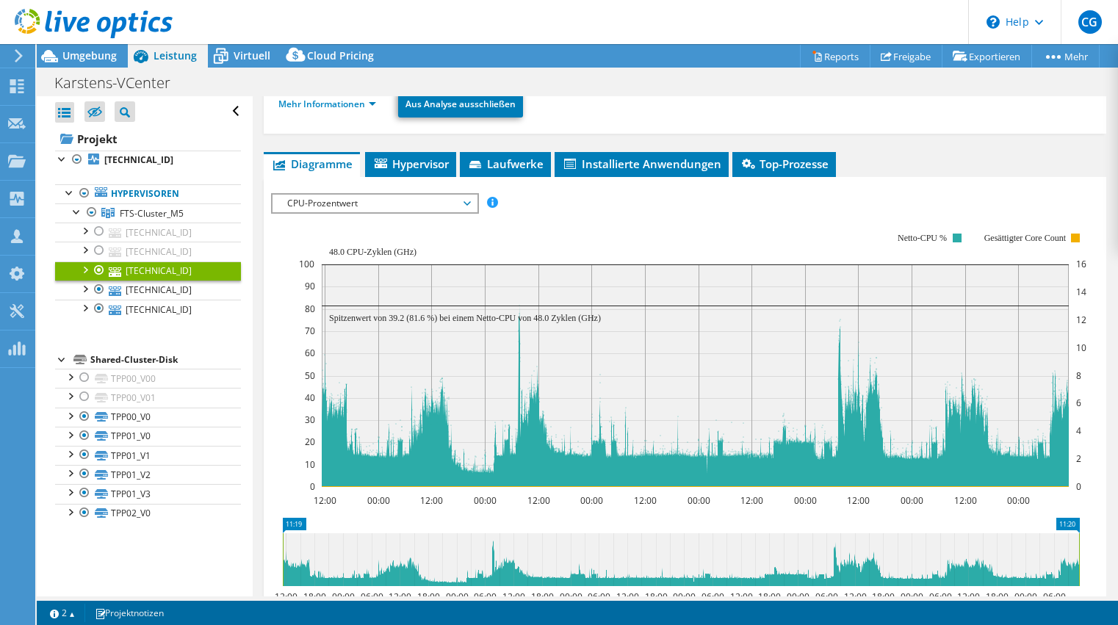
scroll to position [0, 0]
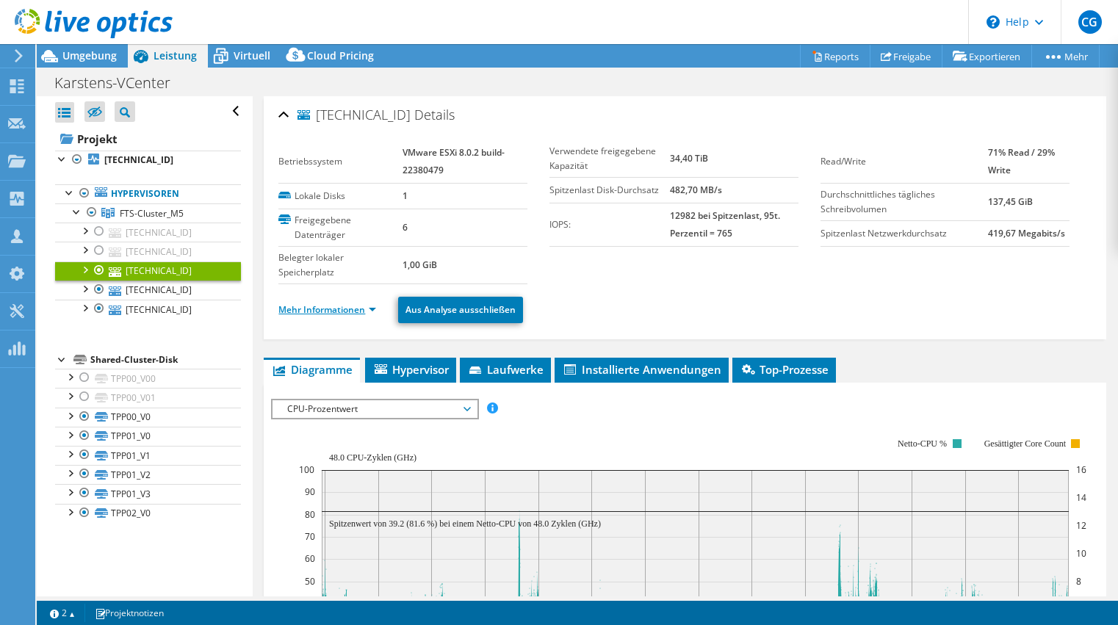
click at [328, 303] on link "Mehr Informationen" at bounding box center [327, 309] width 98 height 12
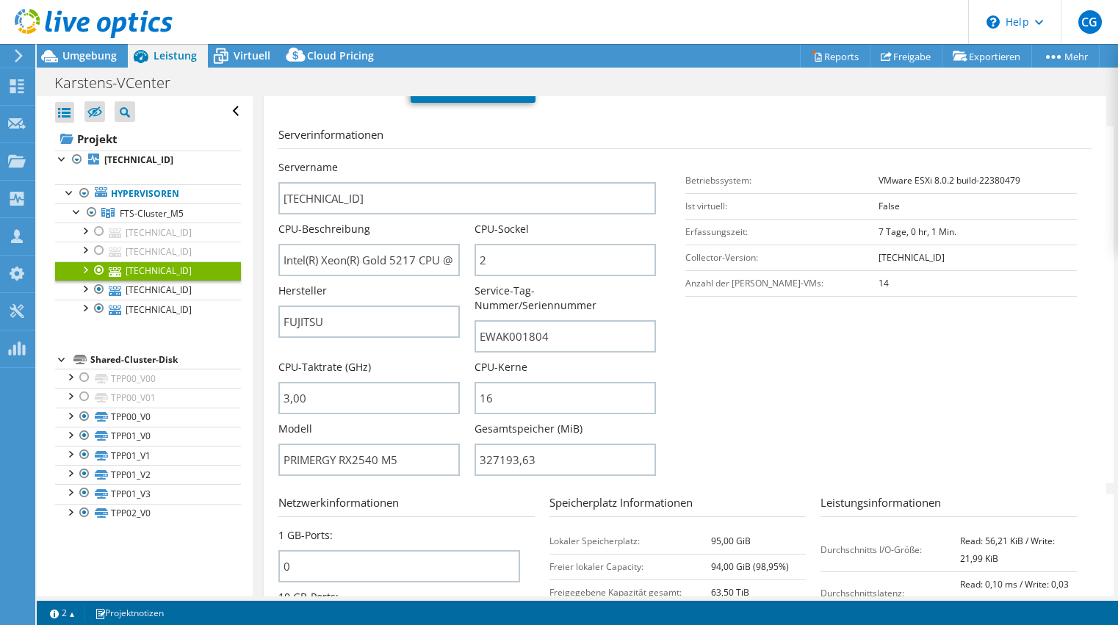
scroll to position [232, 0]
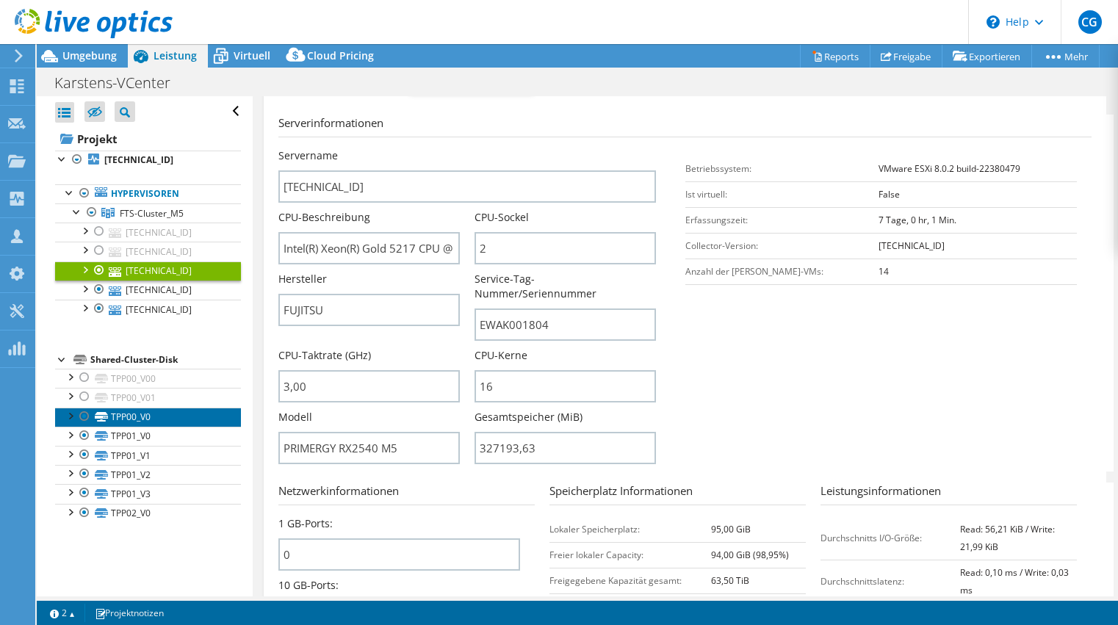
click at [154, 416] on link "TPP00_V0" at bounding box center [148, 417] width 186 height 19
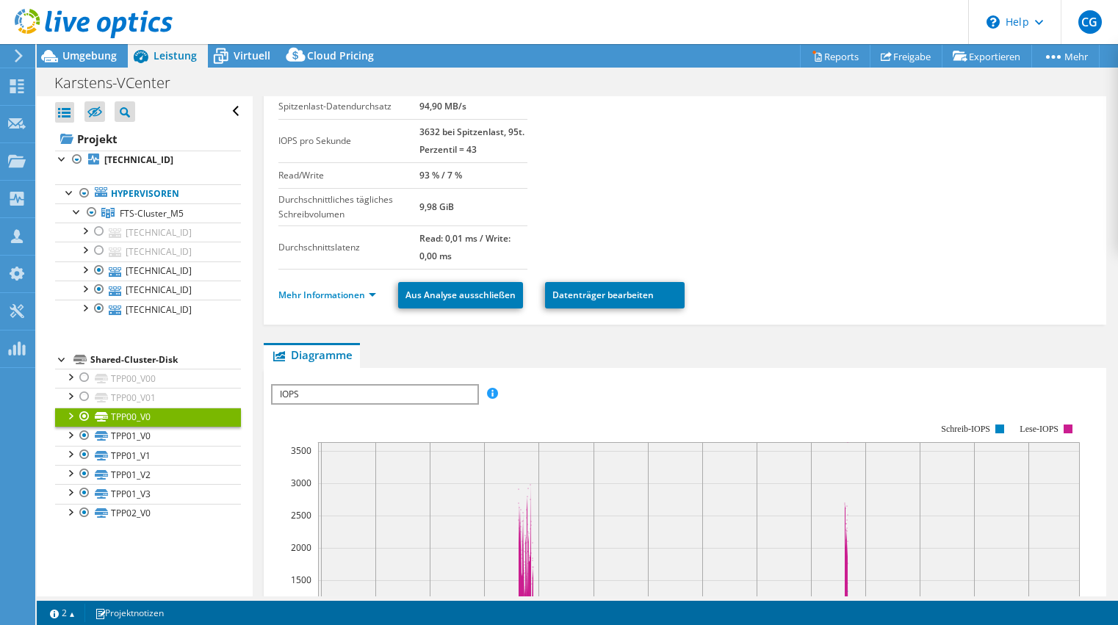
scroll to position [0, 0]
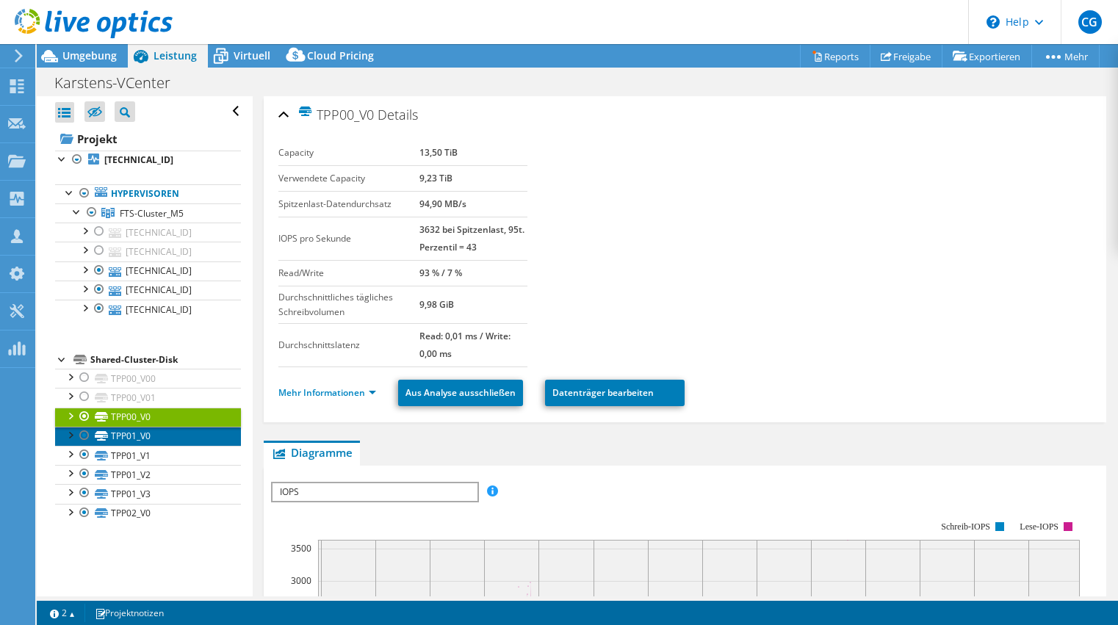
click at [134, 434] on link "TPP01_V0" at bounding box center [148, 436] width 186 height 19
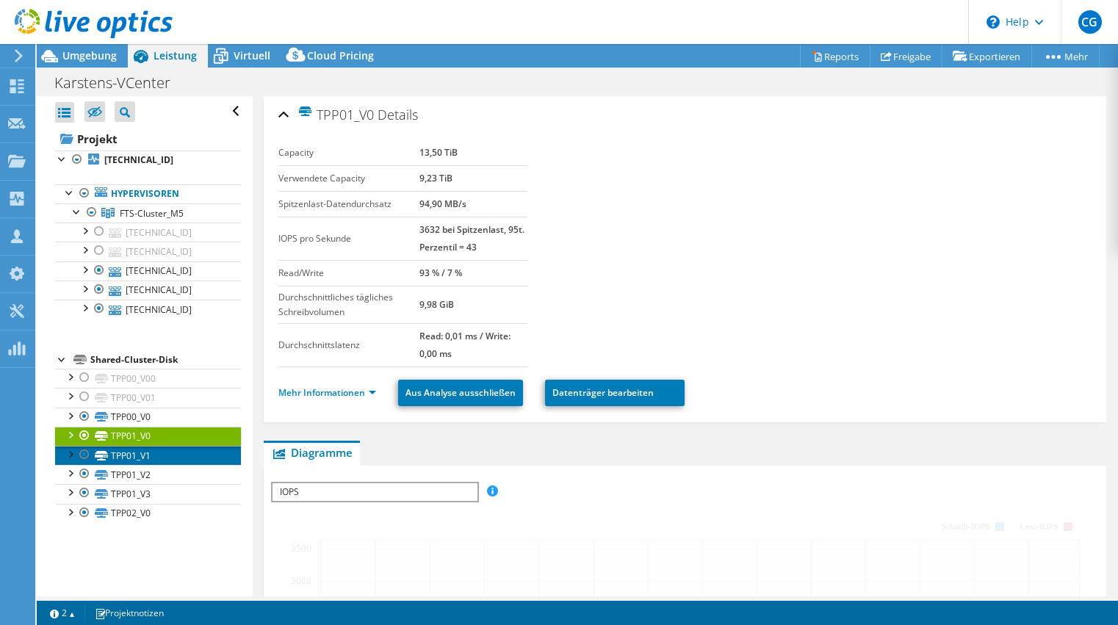
click at [142, 451] on link "TPP01_V1" at bounding box center [148, 455] width 186 height 19
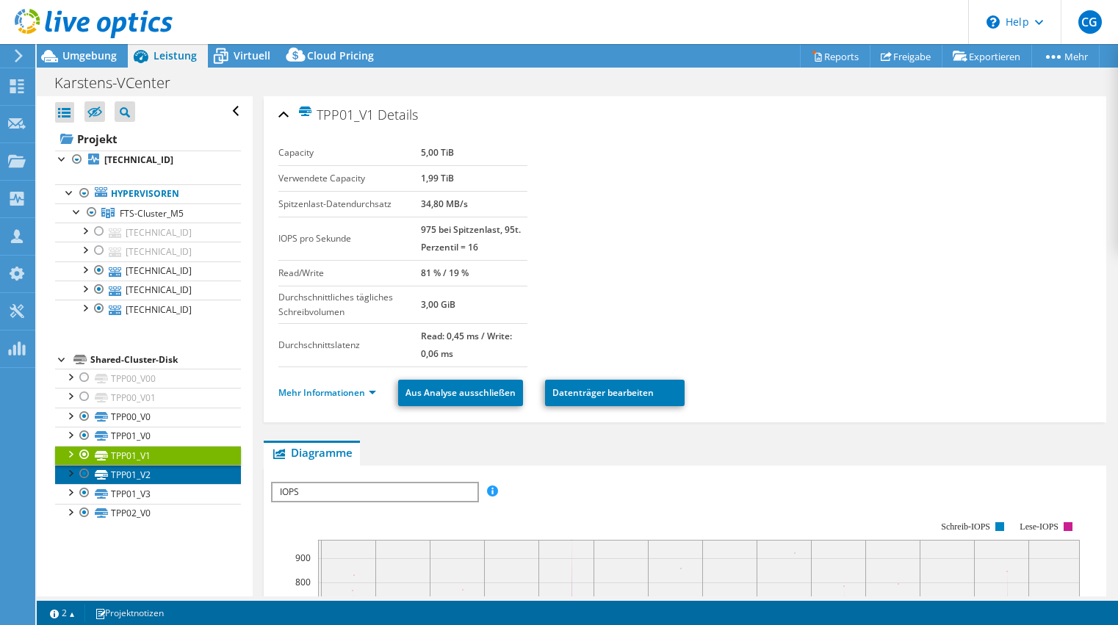
click at [143, 469] on link "TPP01_V2" at bounding box center [148, 474] width 186 height 19
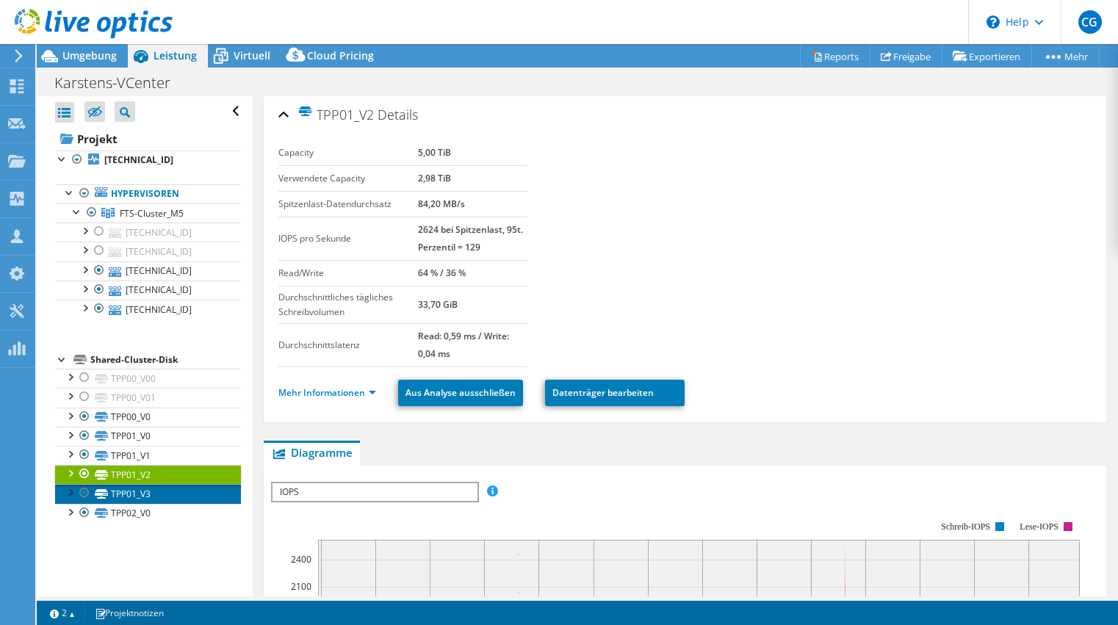
click at [147, 485] on link "TPP01_V3" at bounding box center [148, 493] width 186 height 19
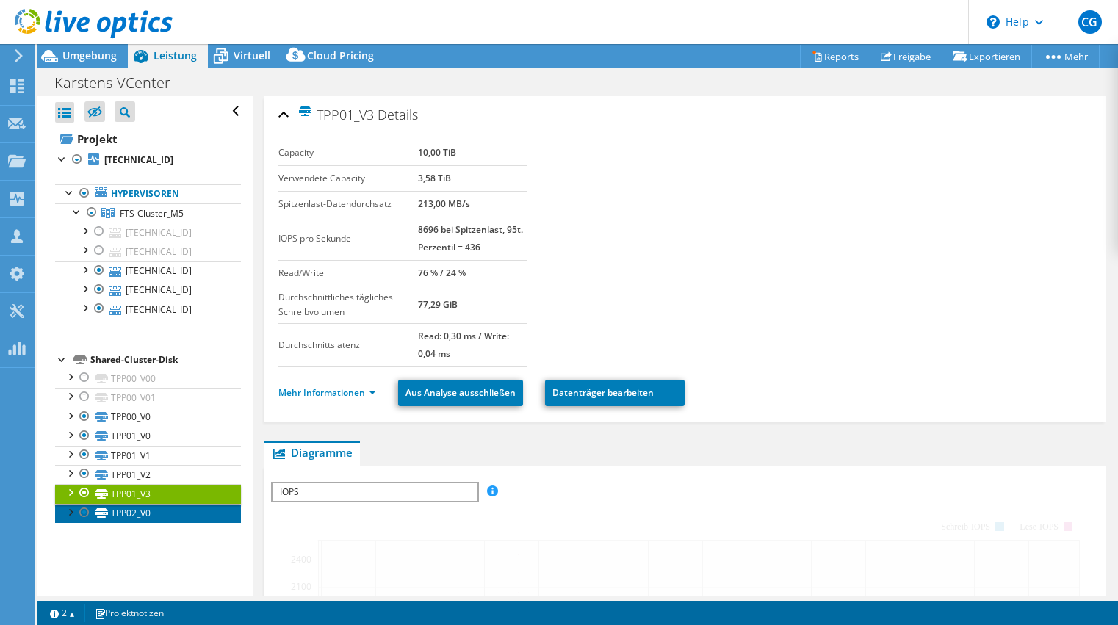
click at [151, 506] on link "TPP02_V0" at bounding box center [148, 513] width 186 height 19
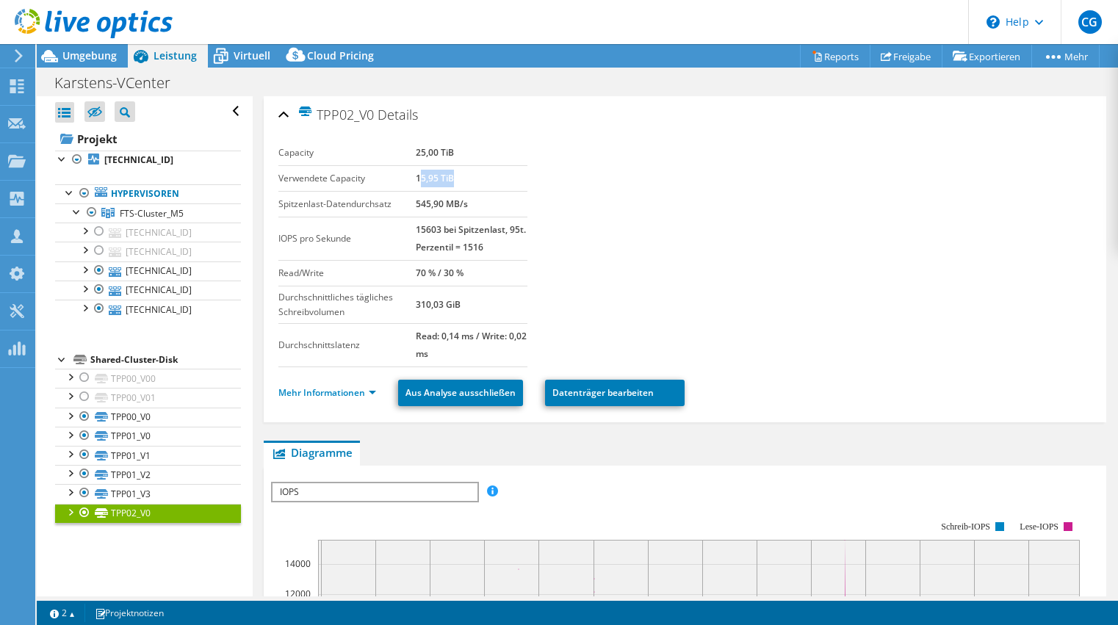
drag, startPoint x: 419, startPoint y: 176, endPoint x: 459, endPoint y: 178, distance: 40.4
click at [459, 178] on td "15,95 TiB" at bounding box center [472, 178] width 112 height 26
drag, startPoint x: 459, startPoint y: 178, endPoint x: 463, endPoint y: 204, distance: 26.8
click at [419, 198] on b "545,90 MB/s" at bounding box center [442, 204] width 52 height 12
click at [464, 204] on tr "Spitzenlast-Datendurchsatz 545,90 MB/s" at bounding box center [402, 204] width 249 height 26
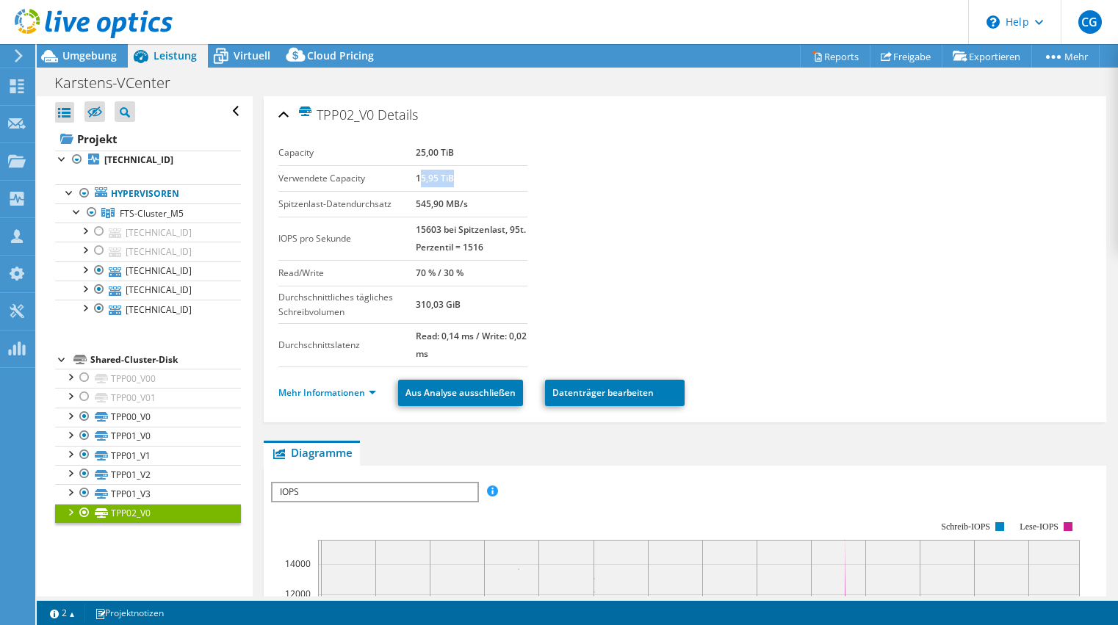
drag, startPoint x: 464, startPoint y: 204, endPoint x: 552, endPoint y: 224, distance: 89.6
click at [552, 224] on section "Capacity 25,00 TiB Verwendete Capacity 15,95 TiB Spitzenlast-Datendurchsatz 545…" at bounding box center [684, 253] width 813 height 227
click at [351, 394] on link "Mehr Informationen" at bounding box center [327, 392] width 98 height 12
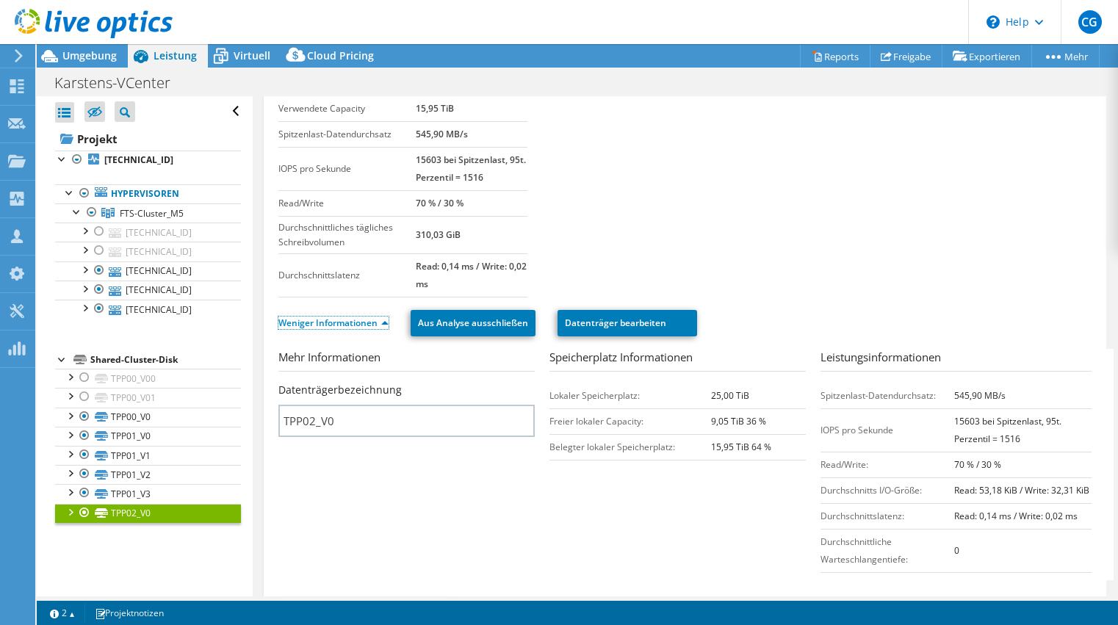
scroll to position [61, 0]
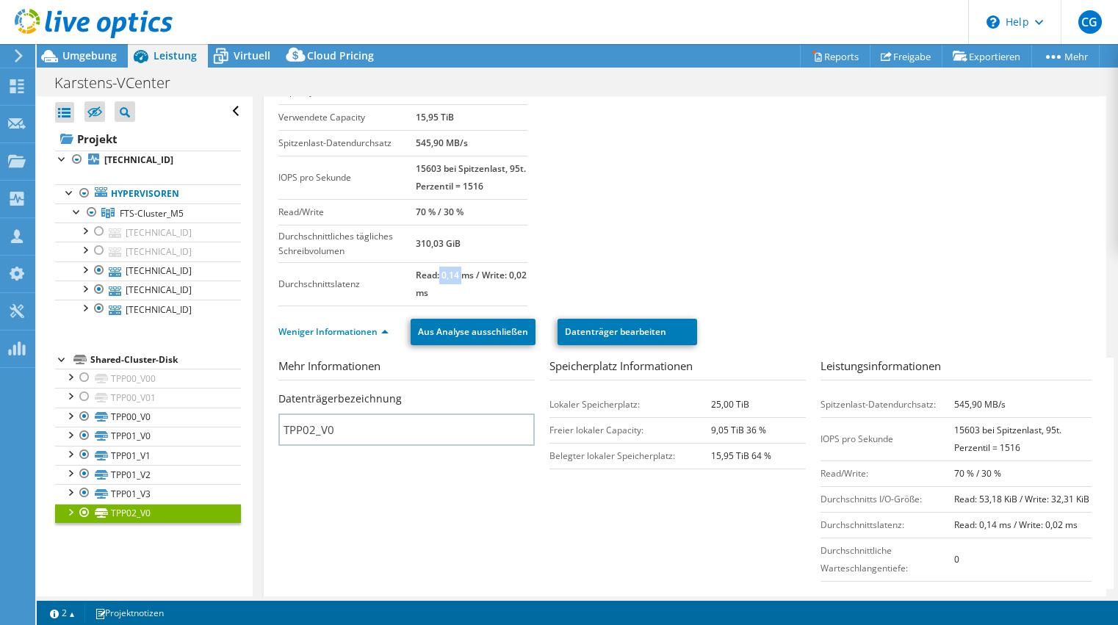
drag, startPoint x: 438, startPoint y: 267, endPoint x: 463, endPoint y: 275, distance: 26.2
click at [463, 275] on b "Read: 0,14 ms / Write: 0,02 ms" at bounding box center [471, 284] width 111 height 30
click at [158, 492] on link "TPP01_V3" at bounding box center [148, 493] width 186 height 19
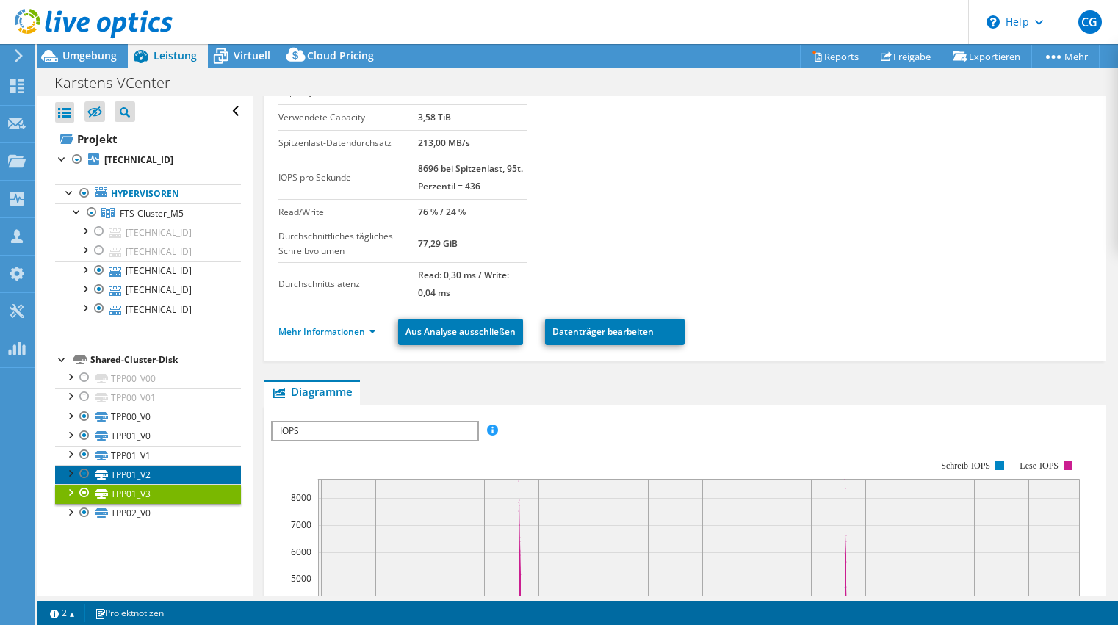
click at [159, 469] on link "TPP01_V2" at bounding box center [148, 474] width 186 height 19
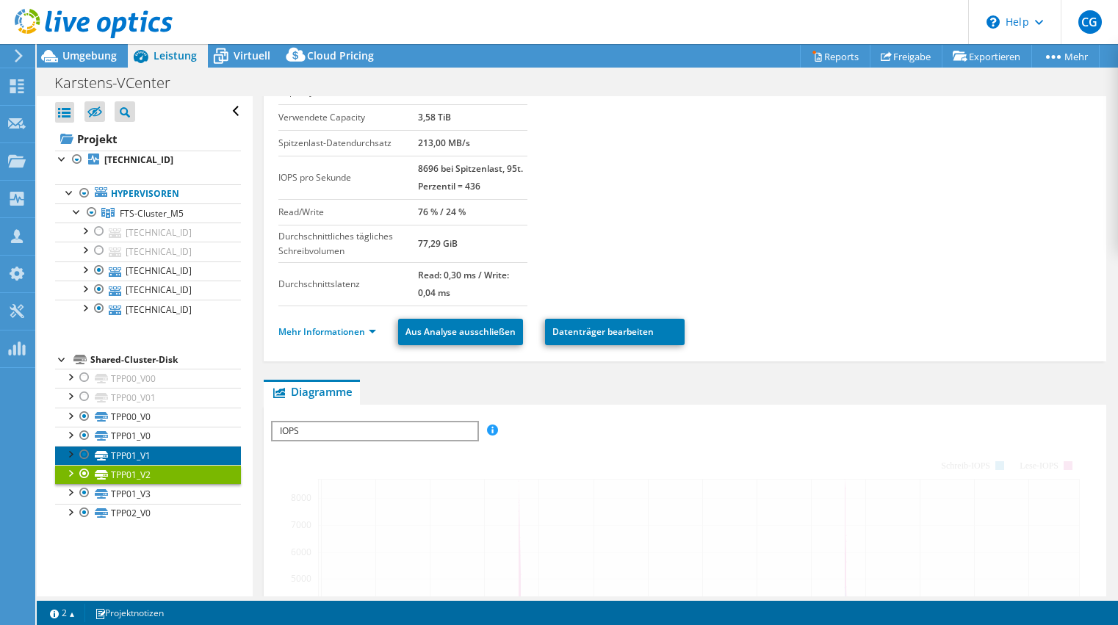
click at [162, 449] on link "TPP01_V1" at bounding box center [148, 455] width 186 height 19
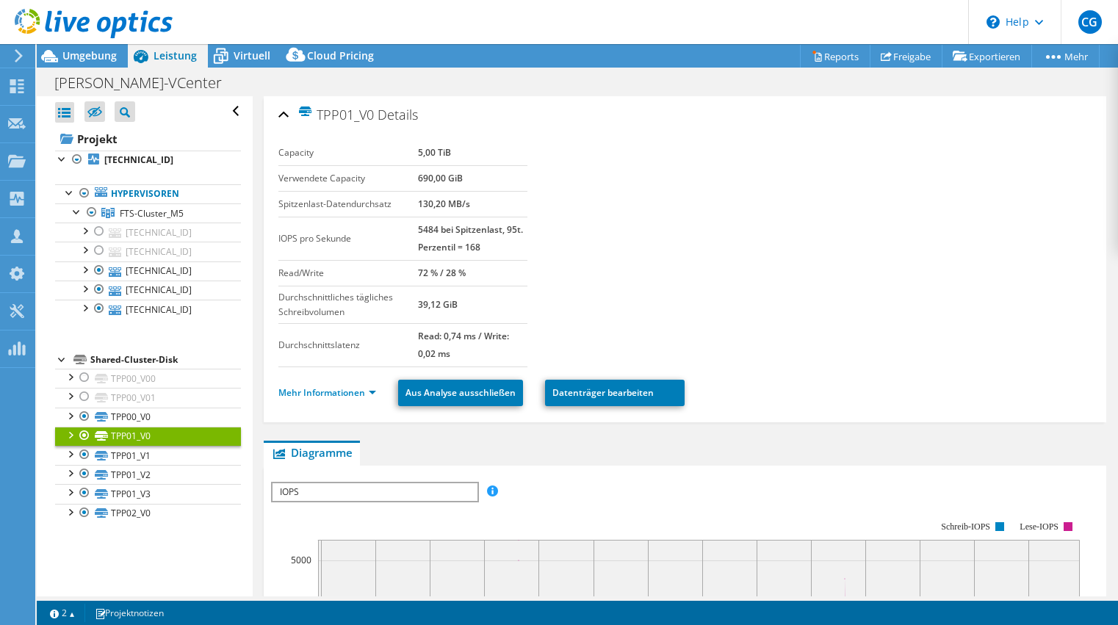
select select "USD"
click at [181, 417] on link "TPP00_V0" at bounding box center [148, 417] width 186 height 19
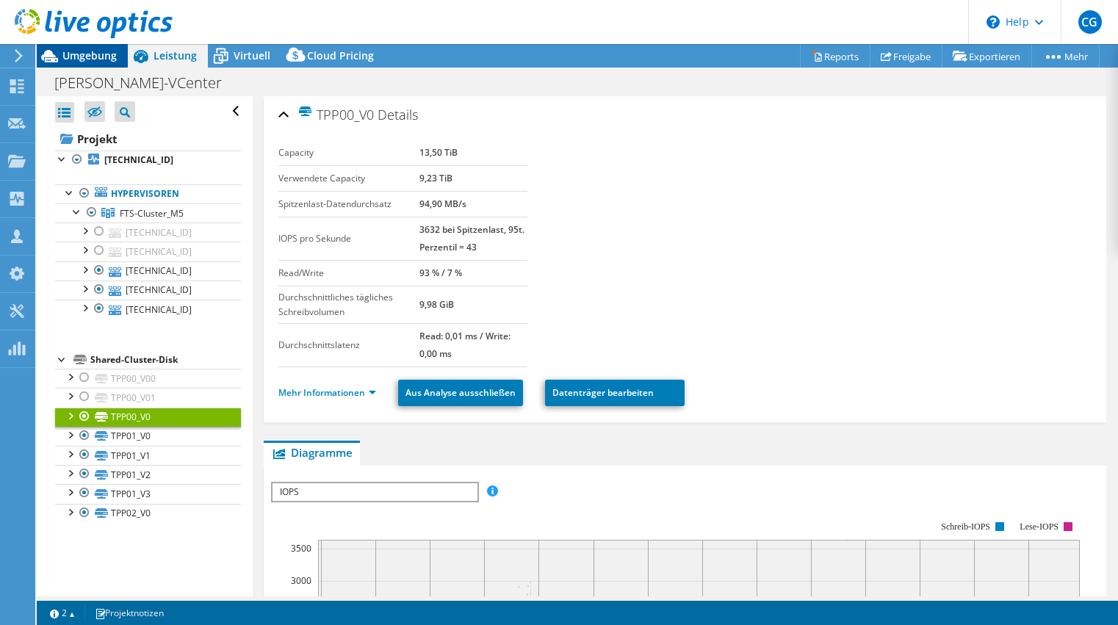
click at [107, 54] on span "Umgebung" at bounding box center [89, 55] width 54 height 14
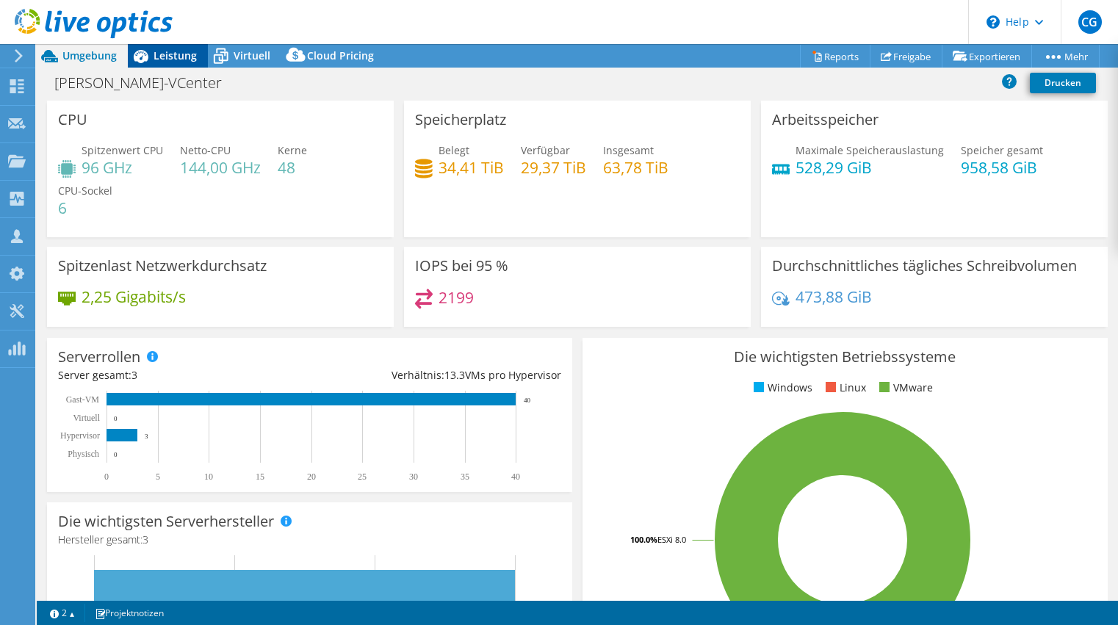
click at [185, 63] on div "Leistung" at bounding box center [168, 55] width 80 height 23
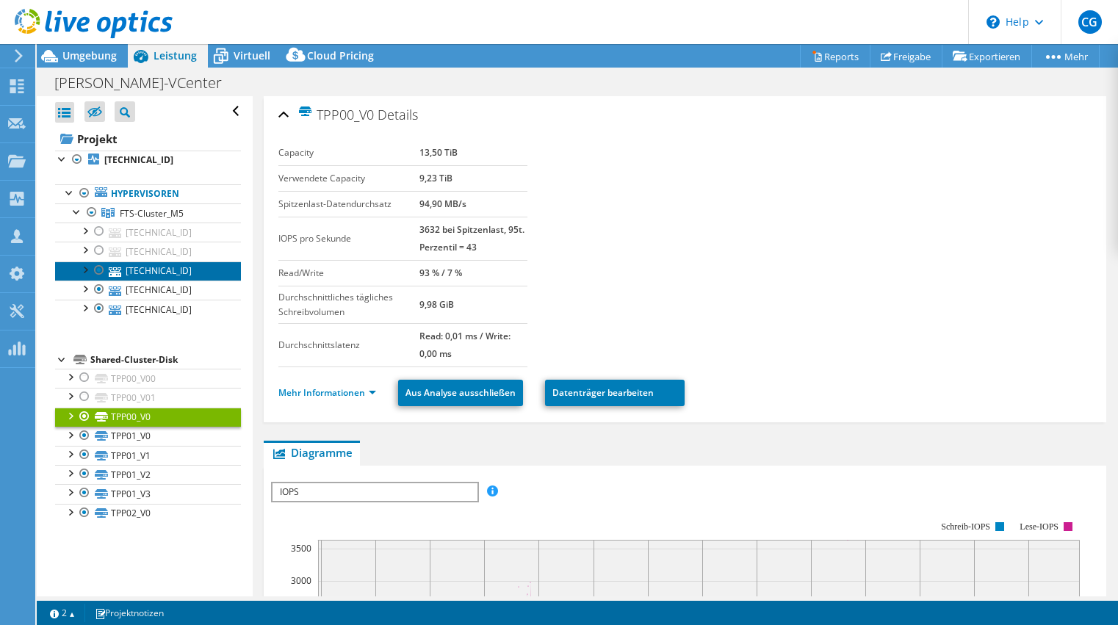
click at [172, 266] on link "192.168.255.132" at bounding box center [148, 270] width 186 height 19
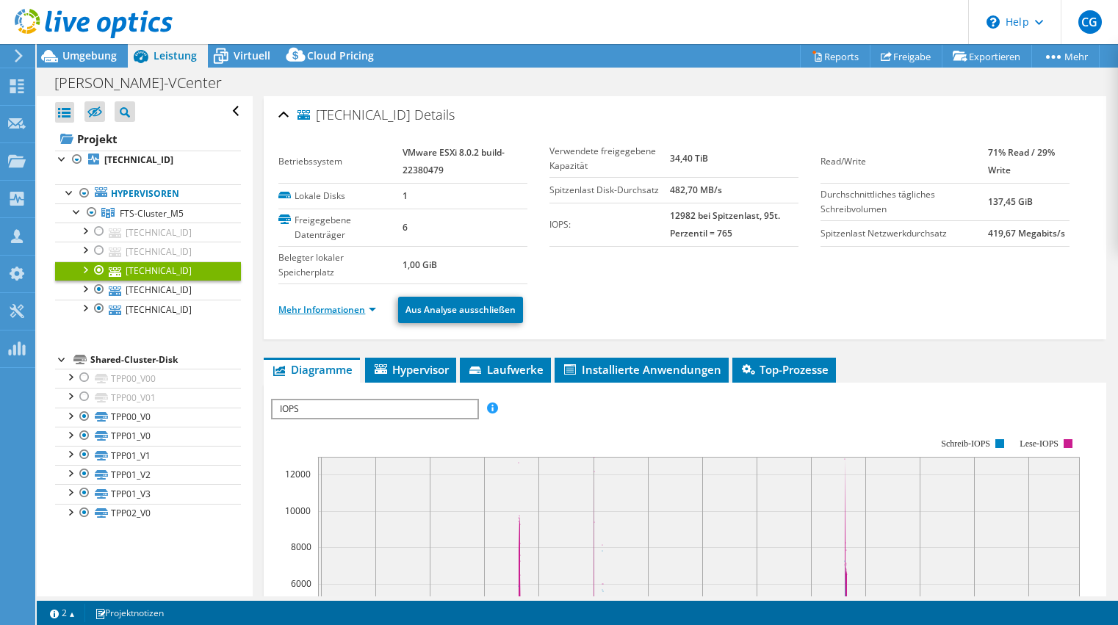
click at [372, 307] on link "Mehr Informationen" at bounding box center [327, 309] width 98 height 12
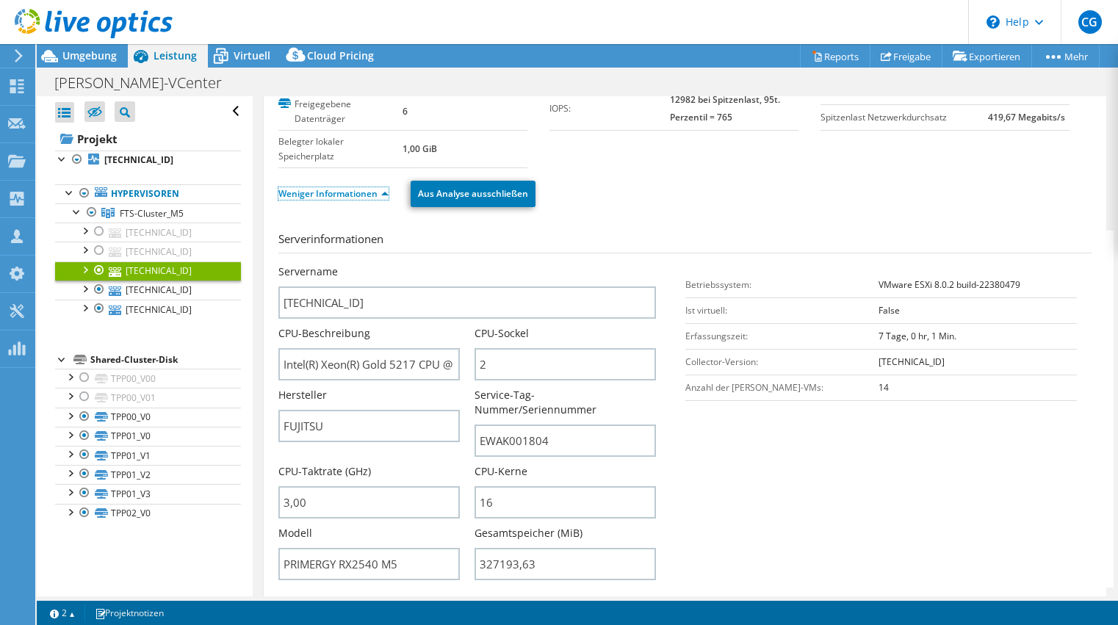
scroll to position [122, 0]
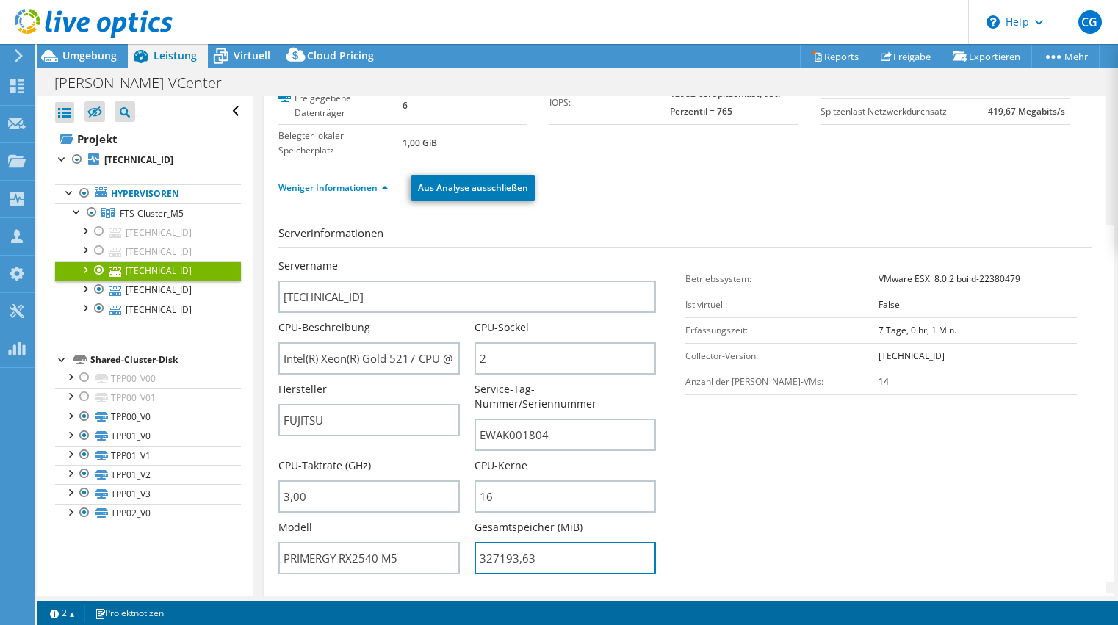
drag, startPoint x: 533, startPoint y: 543, endPoint x: 460, endPoint y: 544, distance: 73.4
click at [460, 258] on div "Servername 192.168.255.132 CPU-Beschreibung Intel(R) Xeon(R) Gold 5217 CPU @ 3.…" at bounding box center [473, 258] width 391 height 0
type input "32719363"
